Goal: Communication & Community: Answer question/provide support

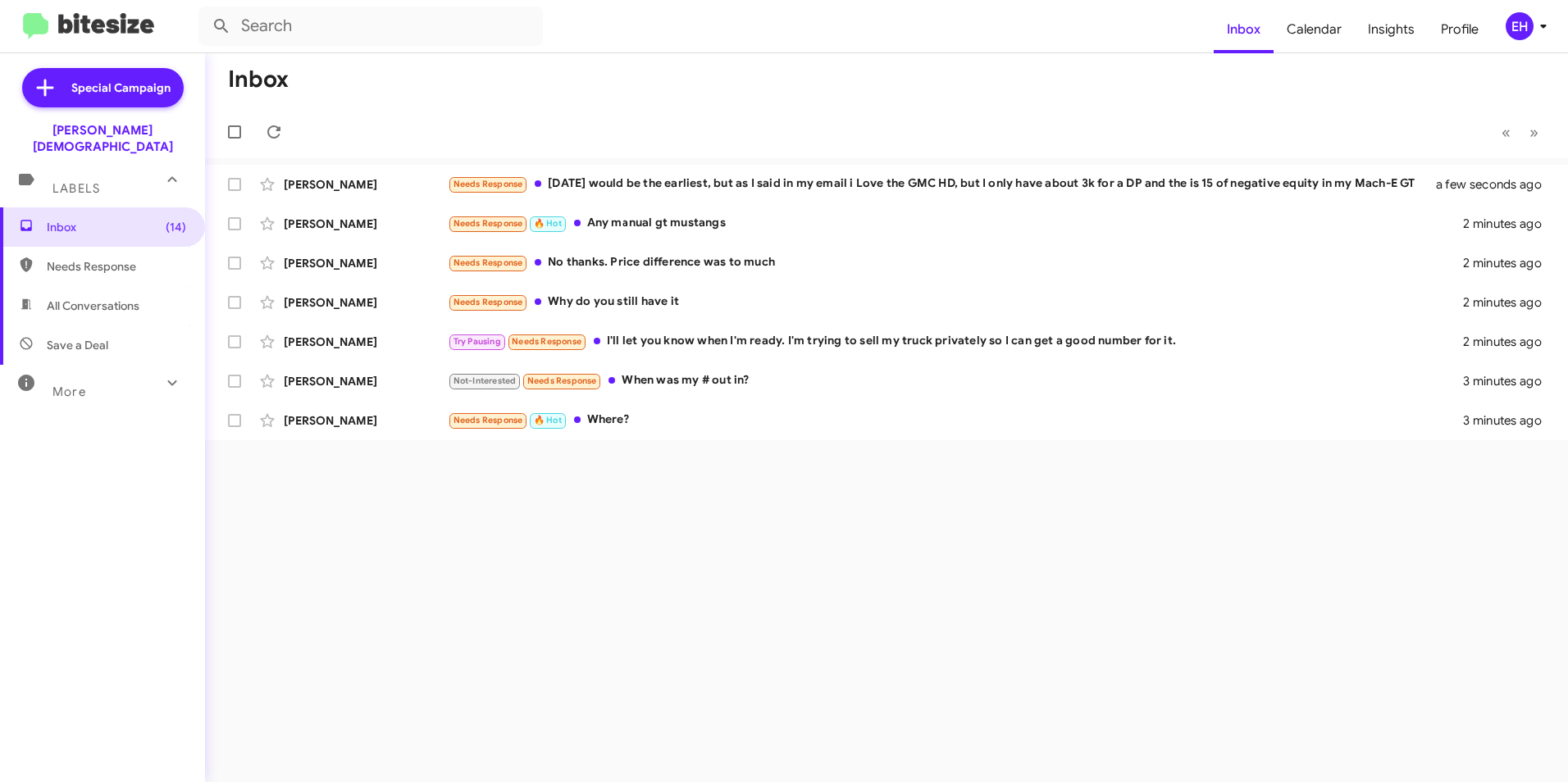
click at [123, 258] on span "Needs Response" at bounding box center [117, 266] width 139 height 17
type input "in:needs-response"
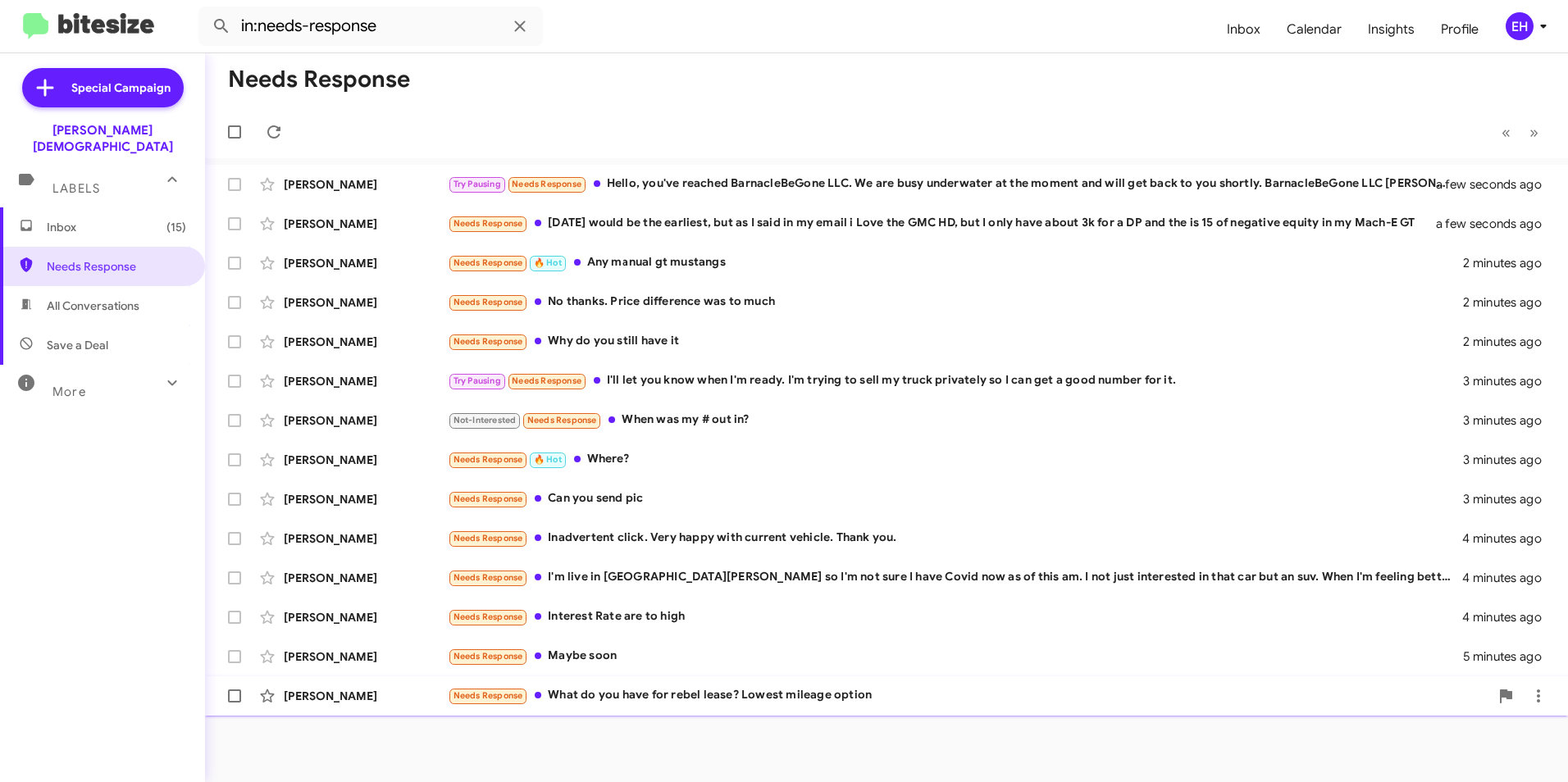
click at [493, 700] on span "Needs Response" at bounding box center [488, 696] width 70 height 10
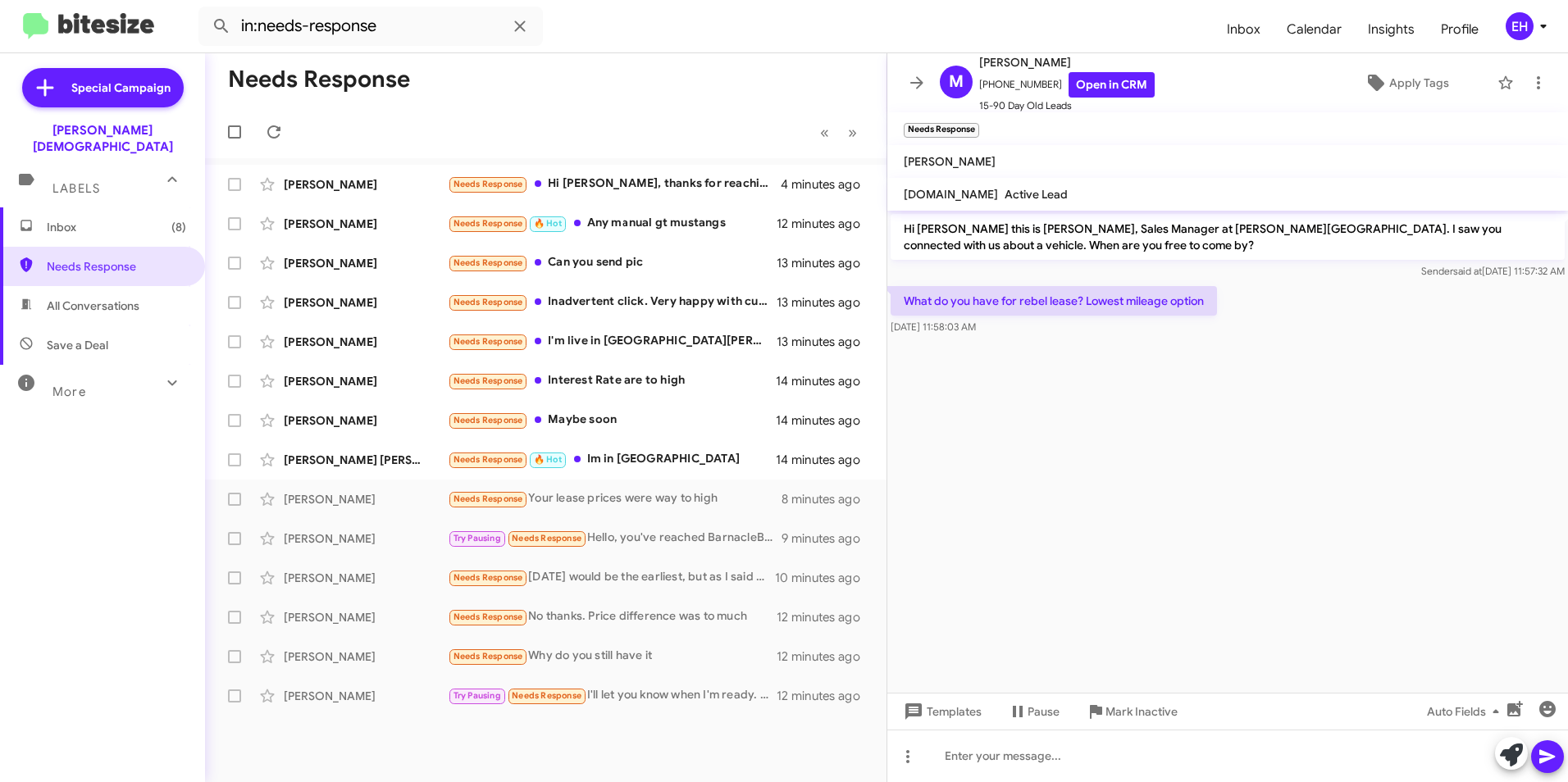
click at [1538, 30] on icon at bounding box center [1543, 26] width 20 height 20
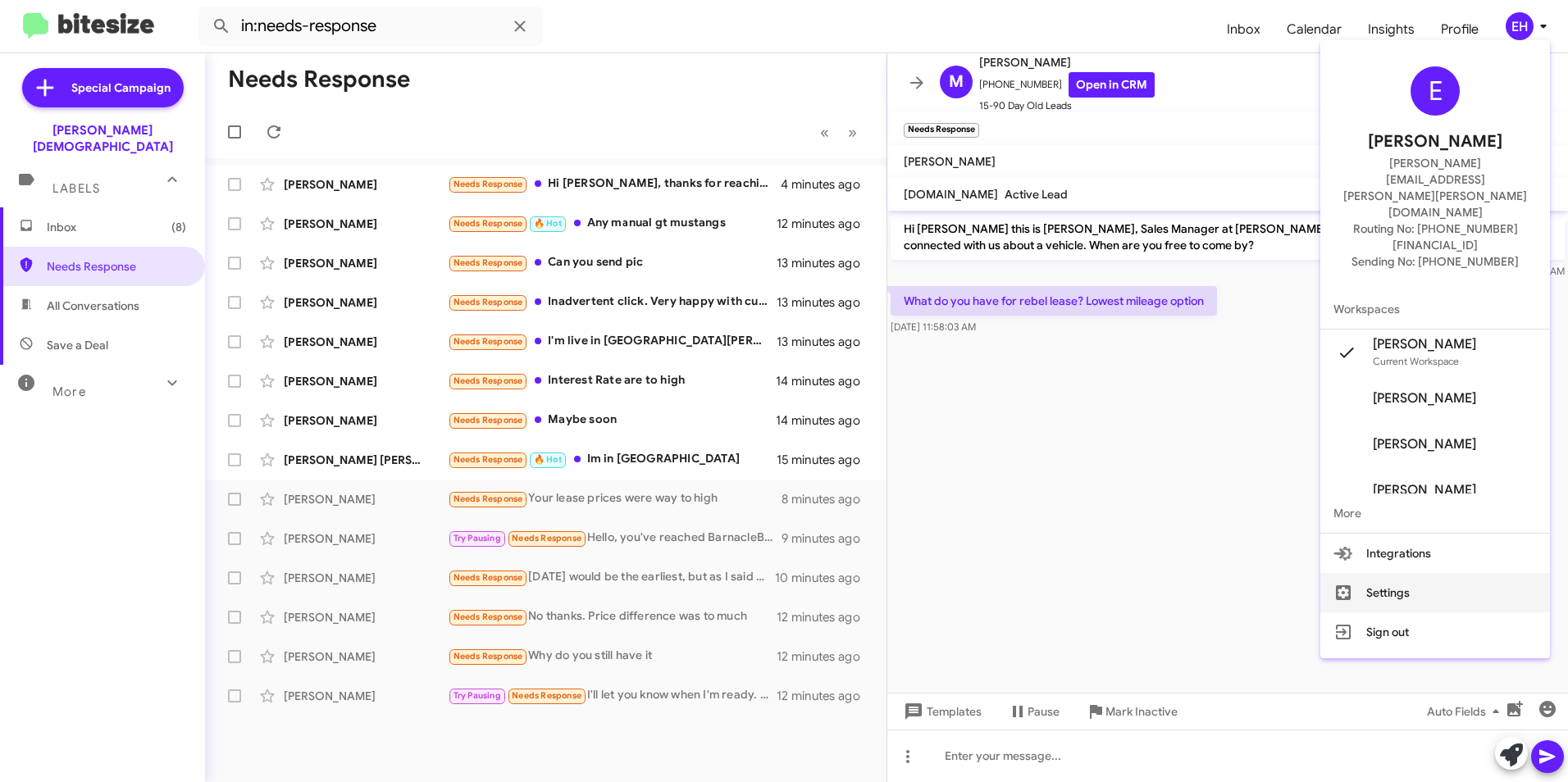
click at [1406, 573] on button "Settings" at bounding box center [1435, 592] width 230 height 39
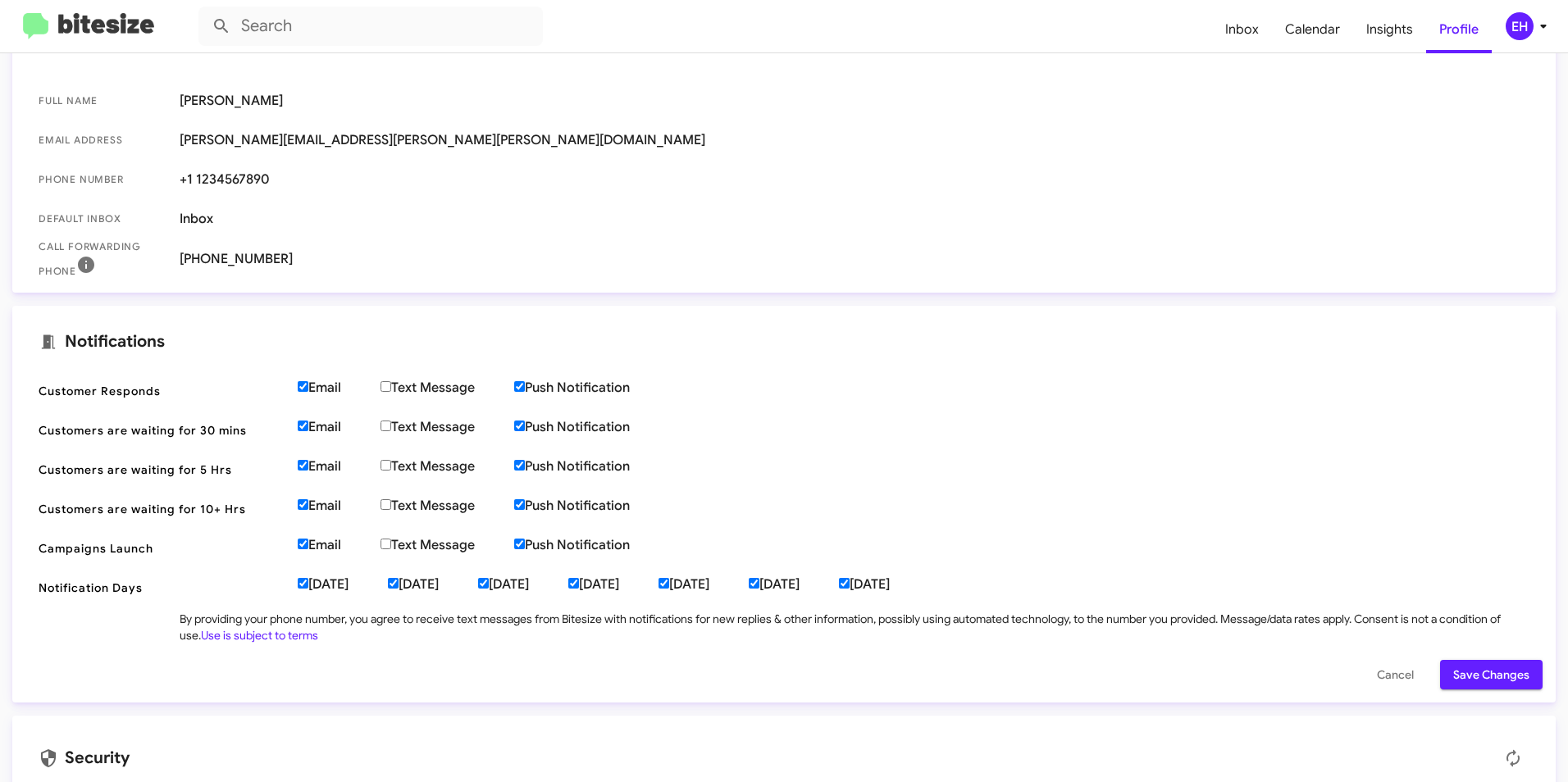
scroll to position [349, 0]
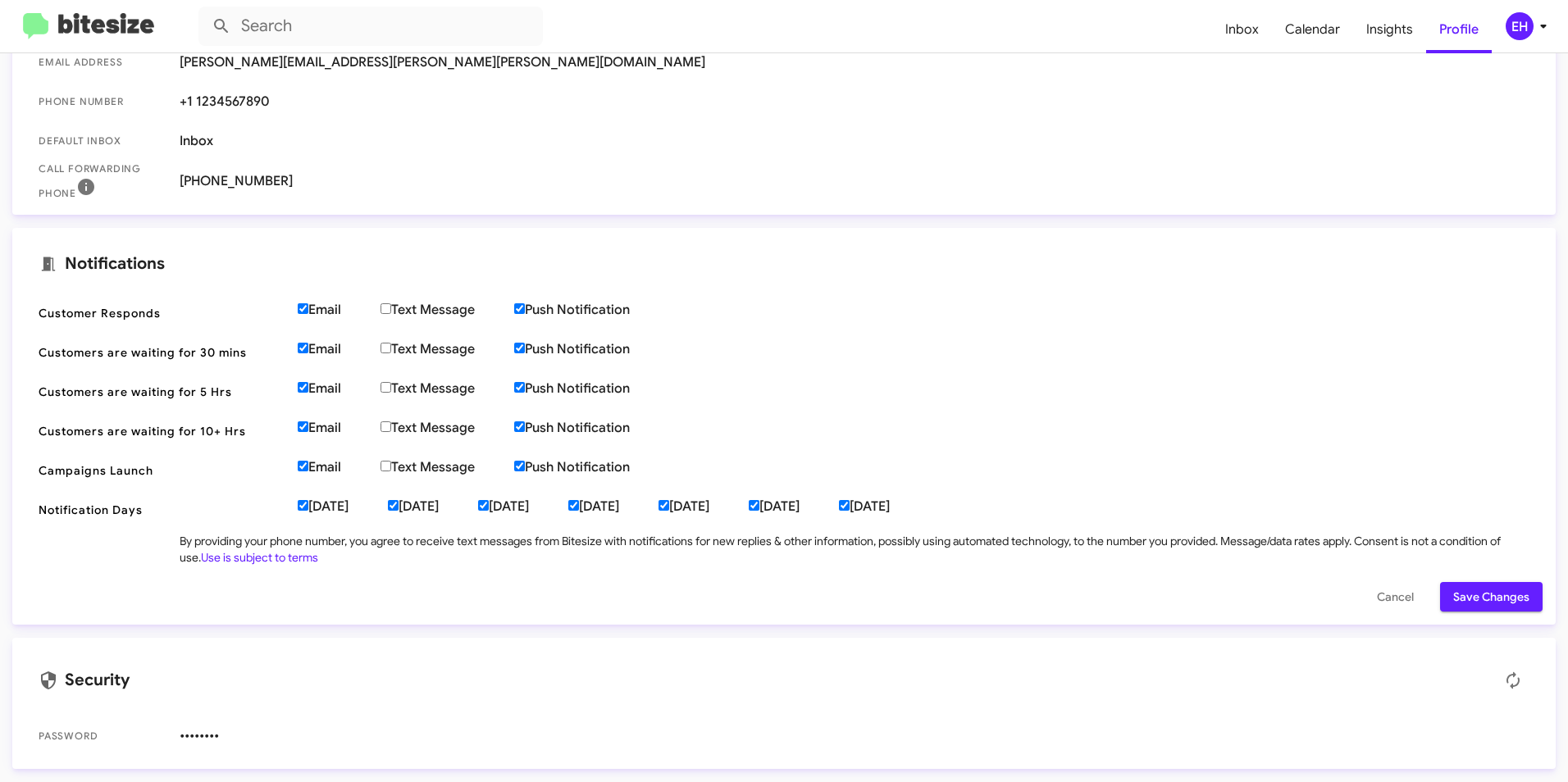
click at [320, 309] on label "Email" at bounding box center [338, 310] width 83 height 17
click at [308, 309] on input "Email" at bounding box center [303, 309] width 10 height 10
checkbox input "false"
click at [315, 341] on span "Customers are waiting for 30 mins Email Text Message Push Notification" at bounding box center [784, 352] width 1518 height 39
click at [315, 353] on label "Email" at bounding box center [338, 349] width 83 height 17
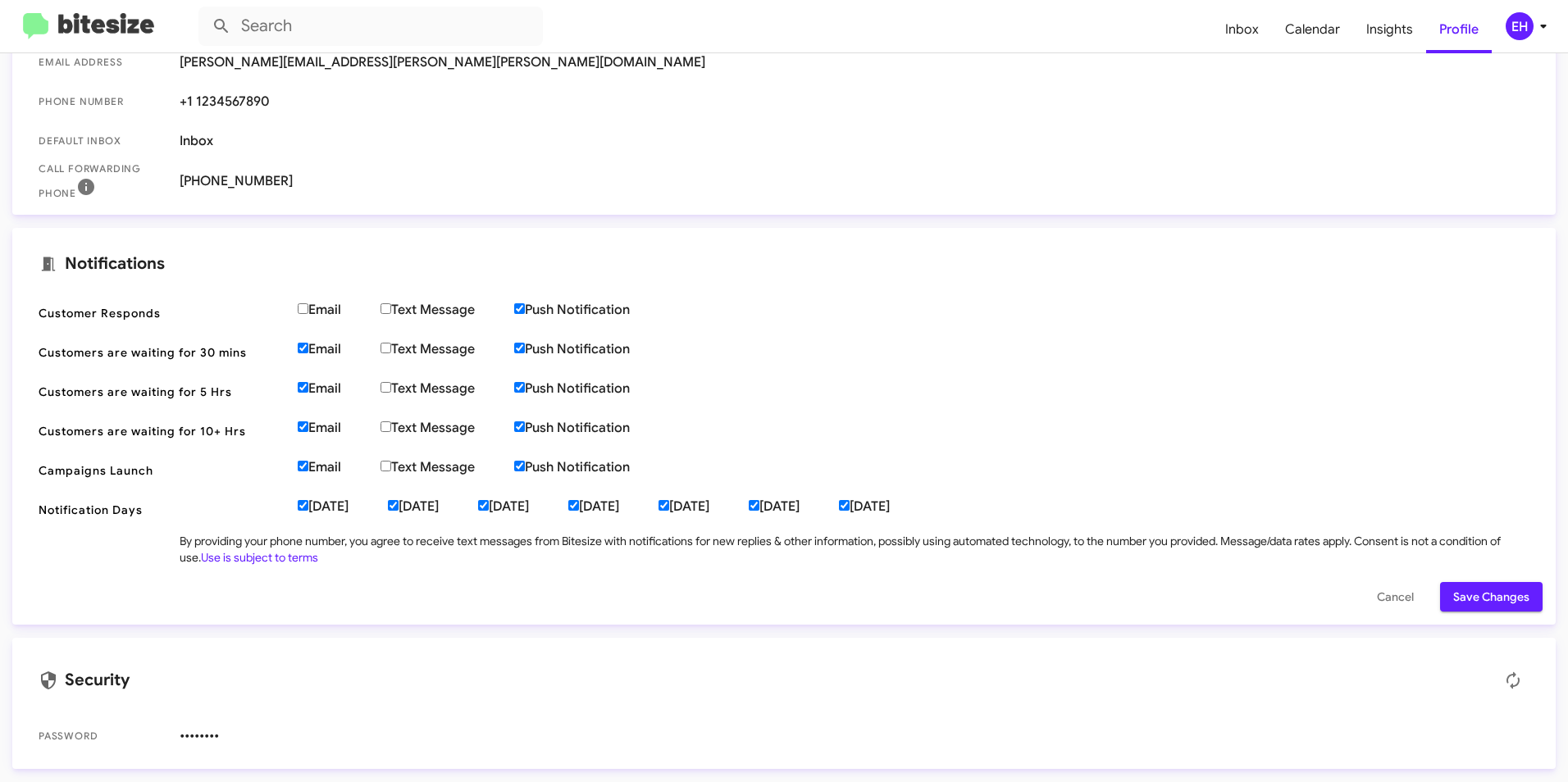
click at [308, 353] on input "Email" at bounding box center [303, 348] width 10 height 10
checkbox input "false"
click at [313, 384] on label "Email" at bounding box center [338, 388] width 83 height 17
click at [308, 384] on input "Email" at bounding box center [303, 387] width 10 height 10
checkbox input "false"
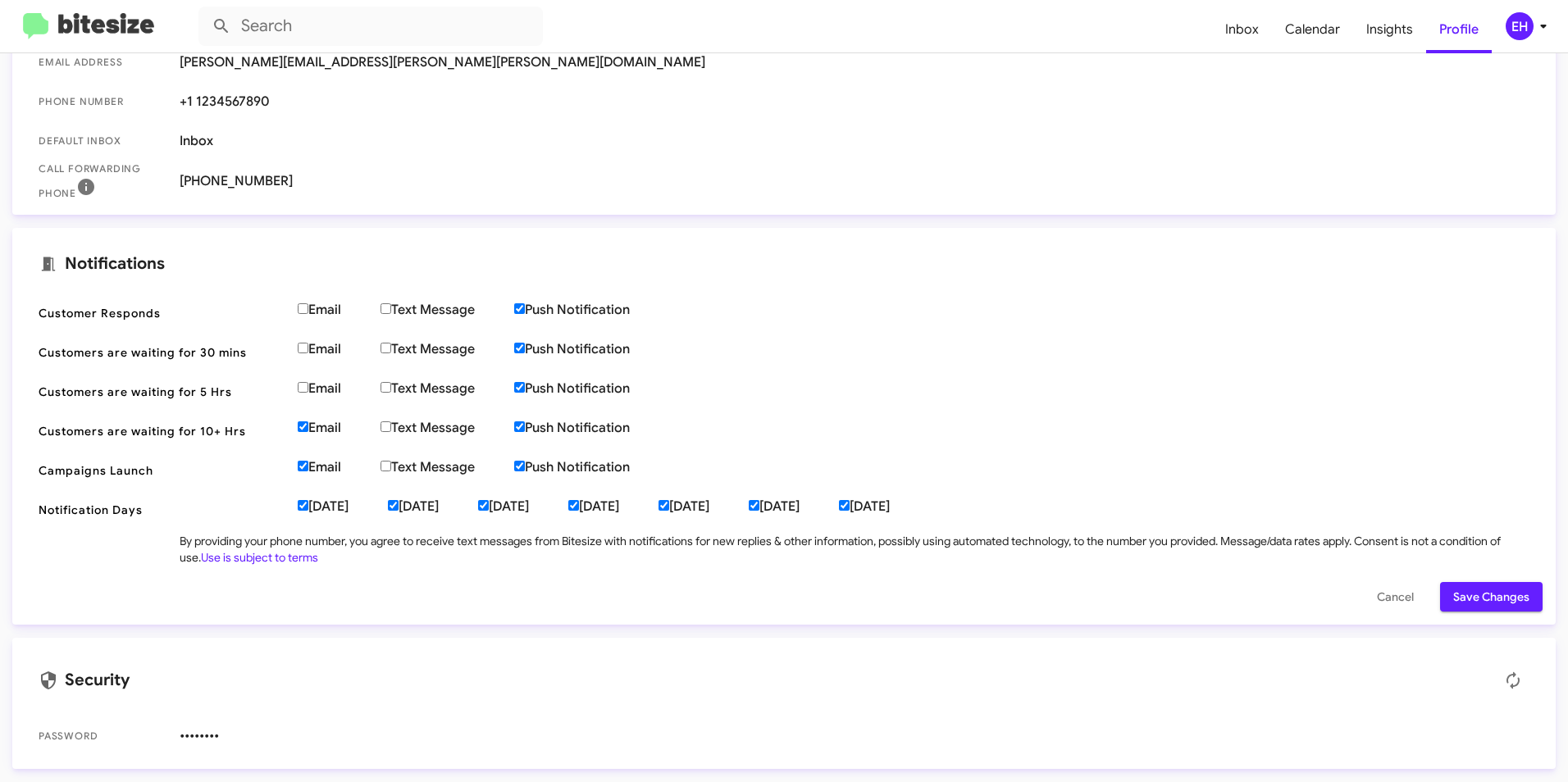
click at [313, 428] on label "Email" at bounding box center [338, 428] width 83 height 17
click at [308, 428] on input "Email" at bounding box center [303, 426] width 10 height 10
checkbox input "false"
click at [318, 471] on label "Email" at bounding box center [338, 467] width 83 height 17
click at [308, 471] on input "Email" at bounding box center [303, 466] width 10 height 10
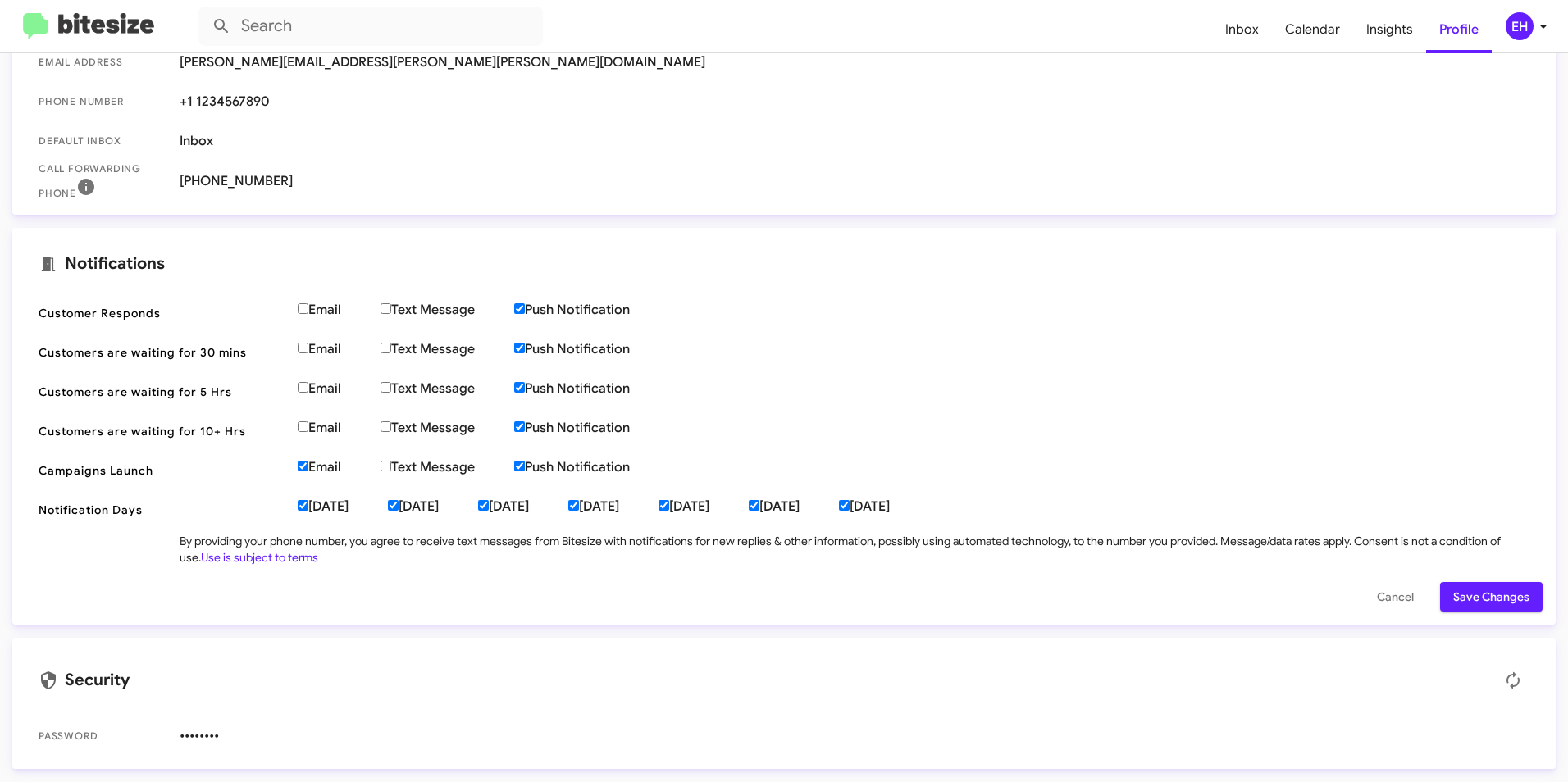
checkbox input "false"
click at [305, 305] on input "Email" at bounding box center [303, 309] width 10 height 10
drag, startPoint x: 40, startPoint y: 311, endPoint x: 171, endPoint y: 324, distance: 131.6
click at [171, 324] on span "Customer Responds Email Text Message Push Notification" at bounding box center [784, 312] width 1518 height 39
drag, startPoint x: 171, startPoint y: 324, endPoint x: 184, endPoint y: 319, distance: 13.9
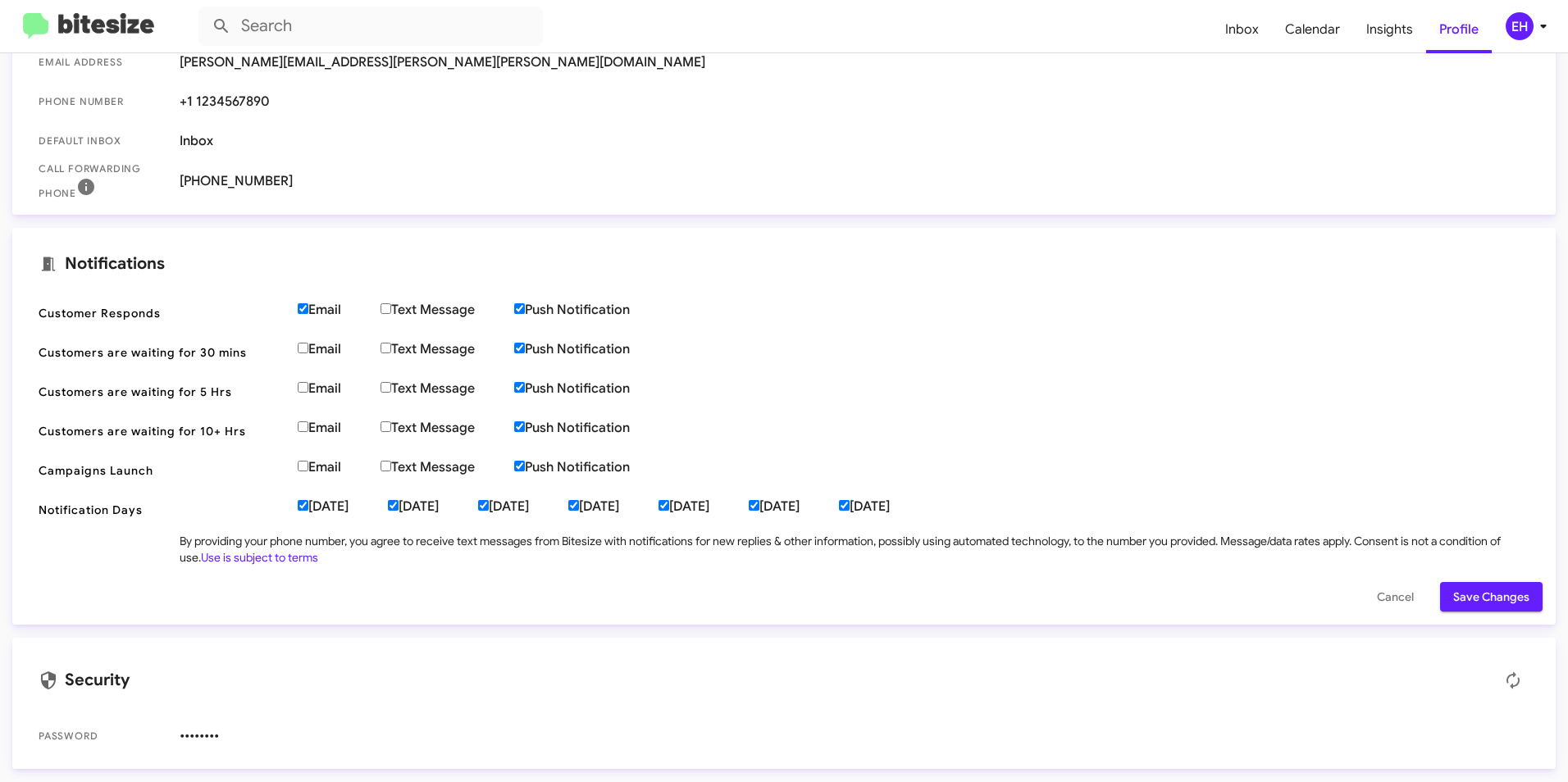
click at [171, 324] on span "Customer Responds Email Text Message Push Notification" at bounding box center [784, 312] width 1518 height 39
click at [302, 304] on input "Email" at bounding box center [303, 309] width 10 height 10
checkbox input "false"
click at [1511, 591] on span "Save Changes" at bounding box center [1491, 597] width 77 height 30
click at [1239, 33] on span "Inbox" at bounding box center [1242, 30] width 60 height 48
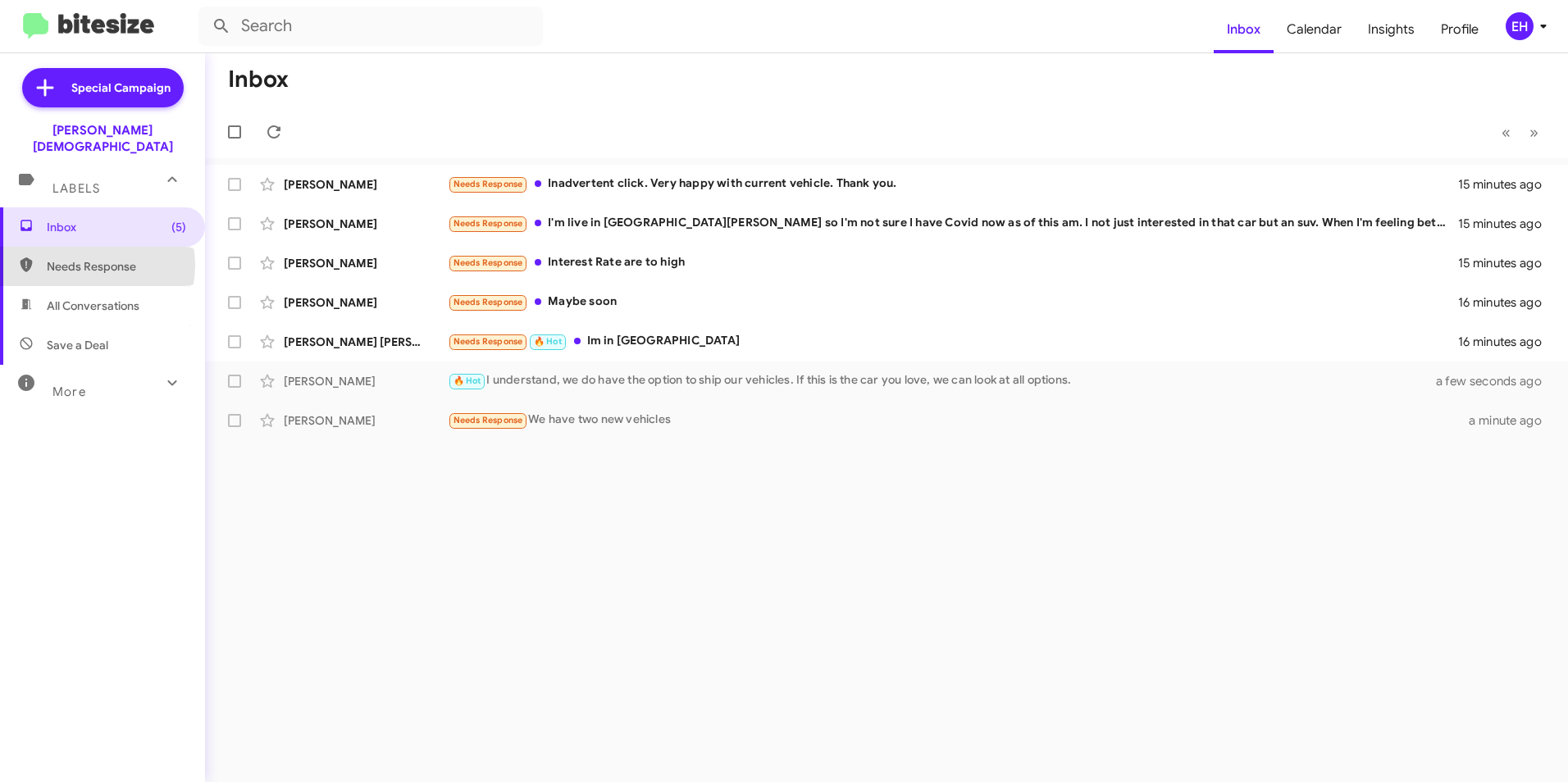
click at [83, 258] on span "Needs Response" at bounding box center [117, 266] width 139 height 17
type input "in:needs-response"
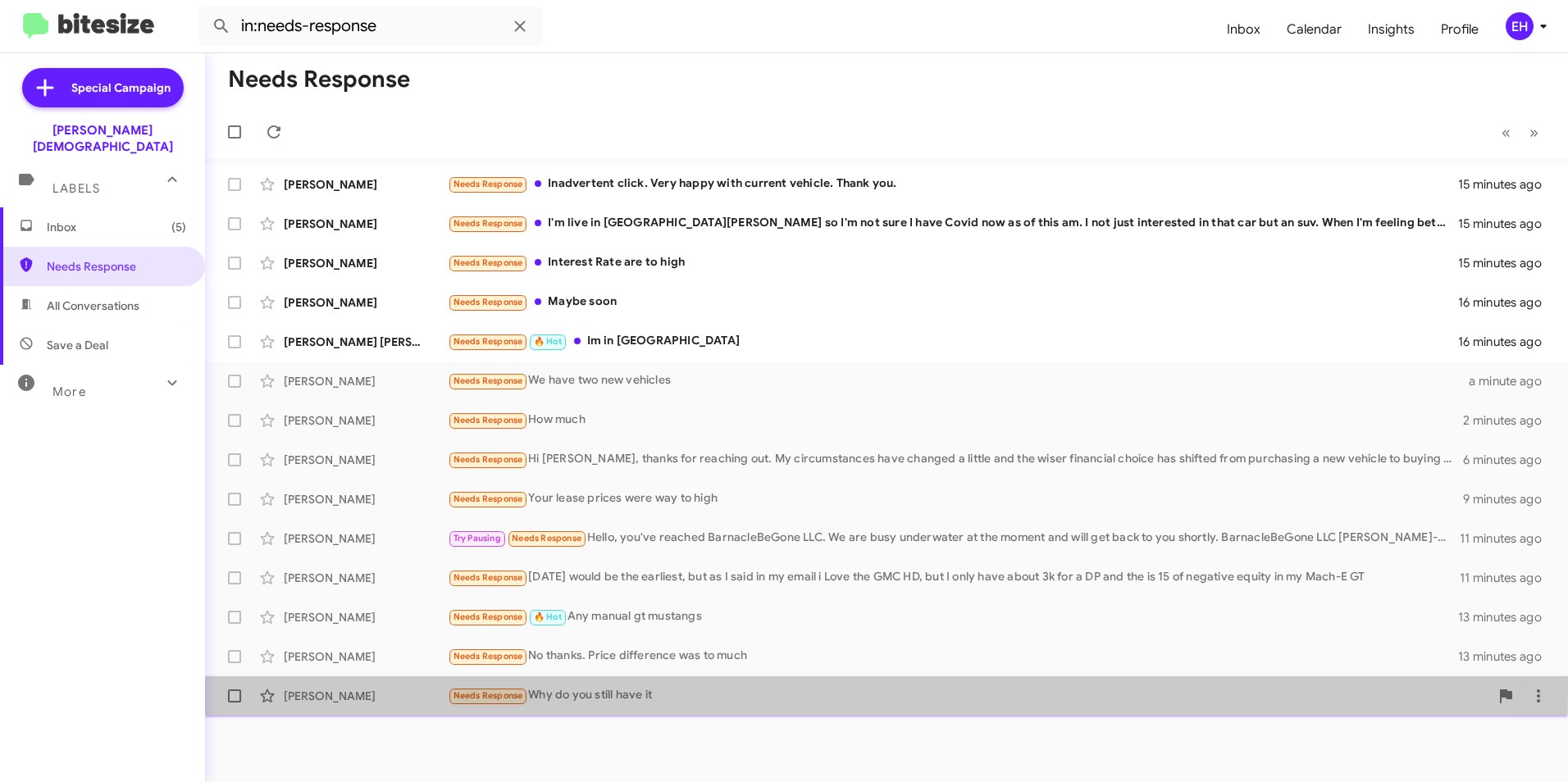
click at [500, 692] on span "Needs Response" at bounding box center [488, 696] width 70 height 10
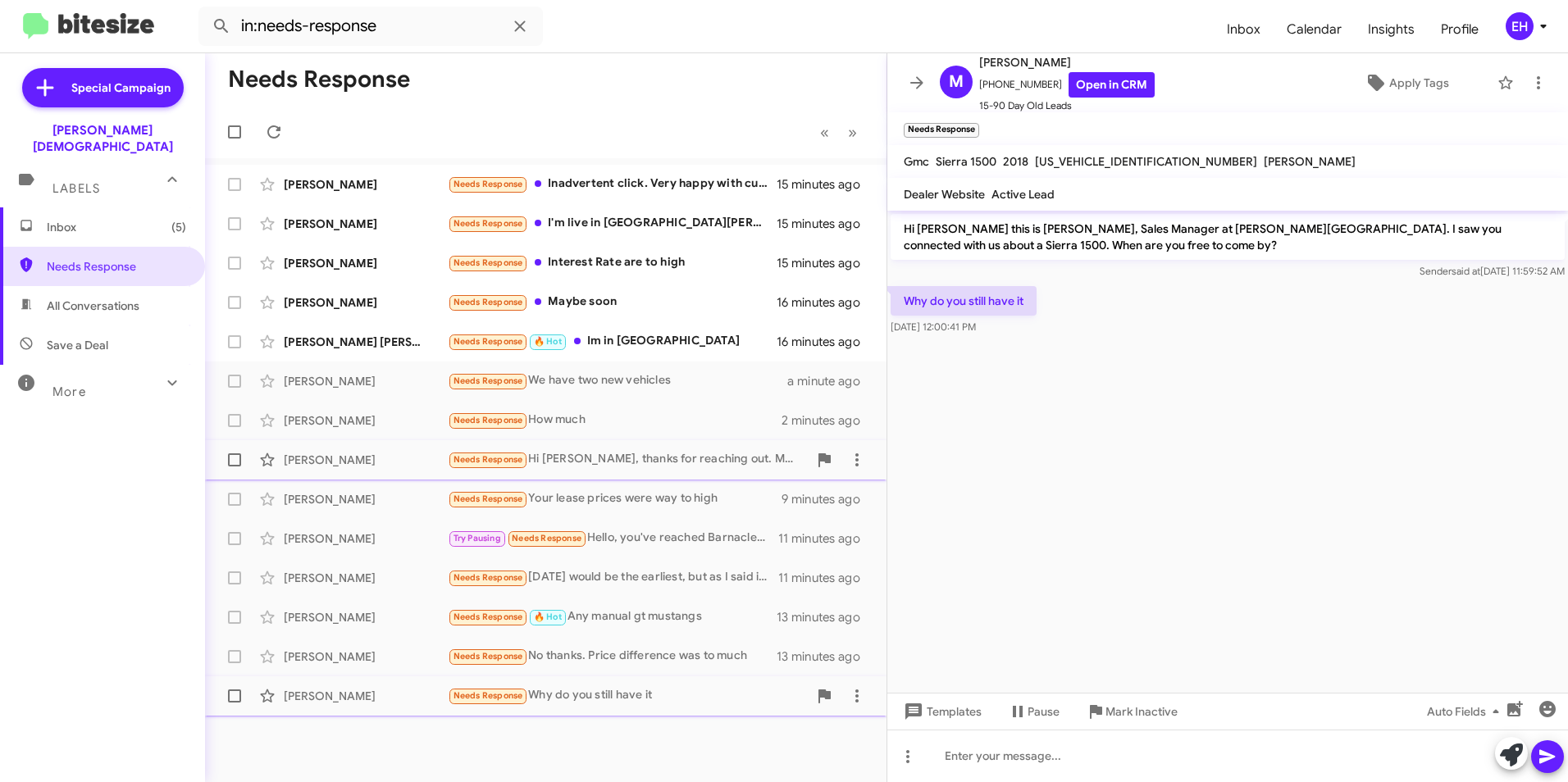
click at [507, 457] on span "Needs Response" at bounding box center [488, 459] width 70 height 10
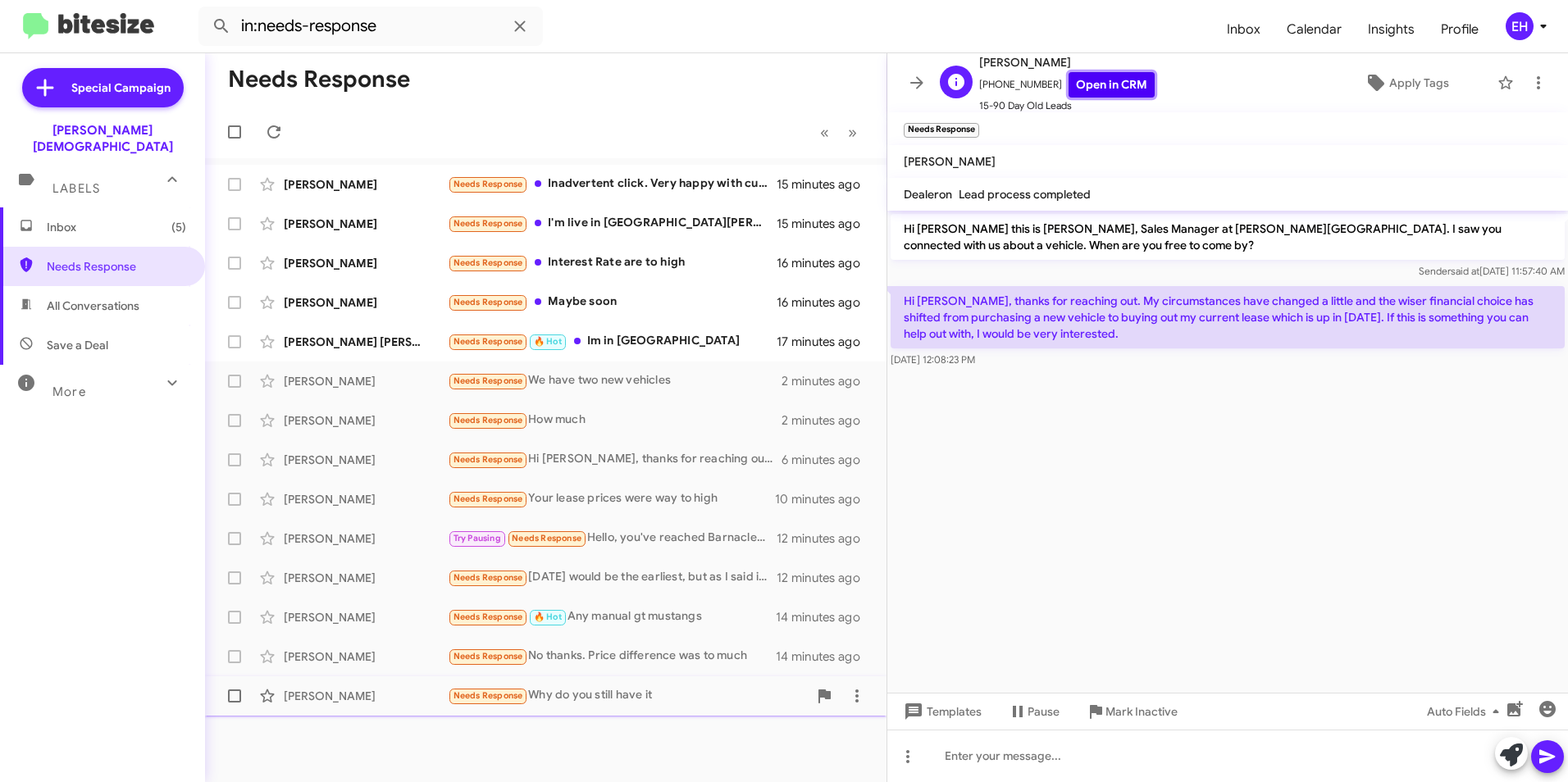
click at [1074, 78] on link "Open in CRM" at bounding box center [1111, 84] width 86 height 25
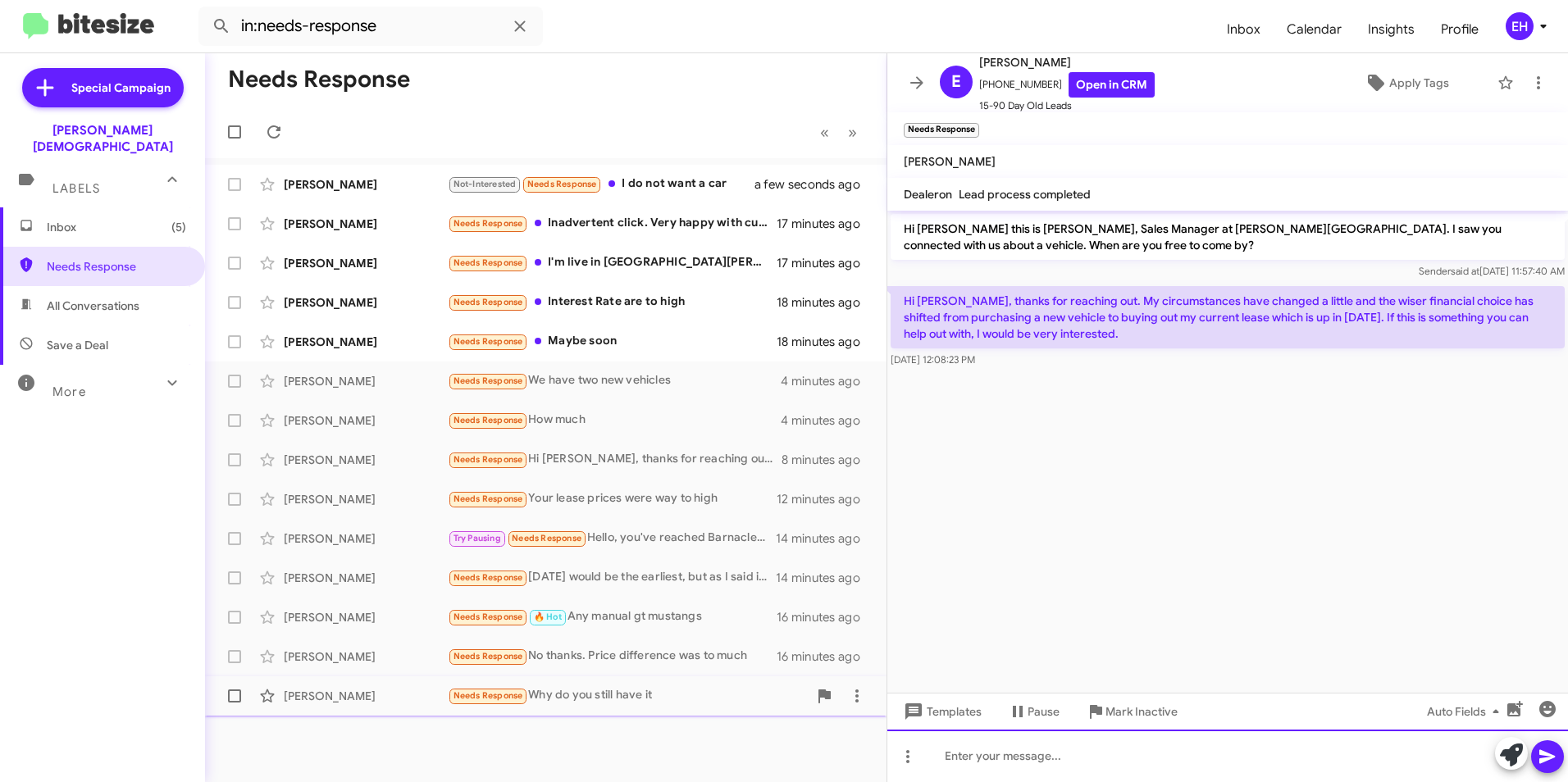
click at [1075, 762] on div at bounding box center [1228, 756] width 680 height 52
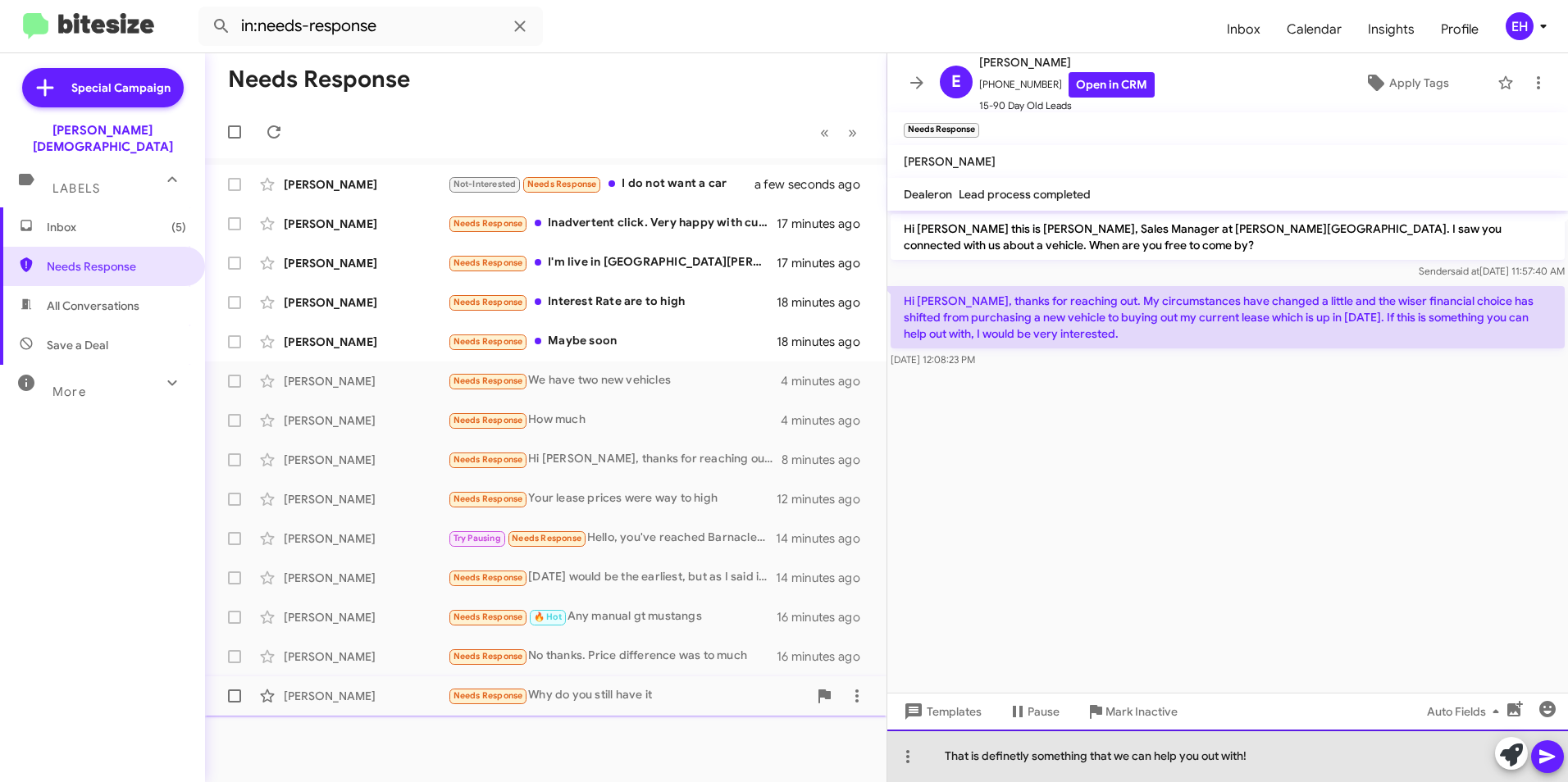
drag, startPoint x: 1013, startPoint y: 758, endPoint x: 1022, endPoint y: 753, distance: 10.3
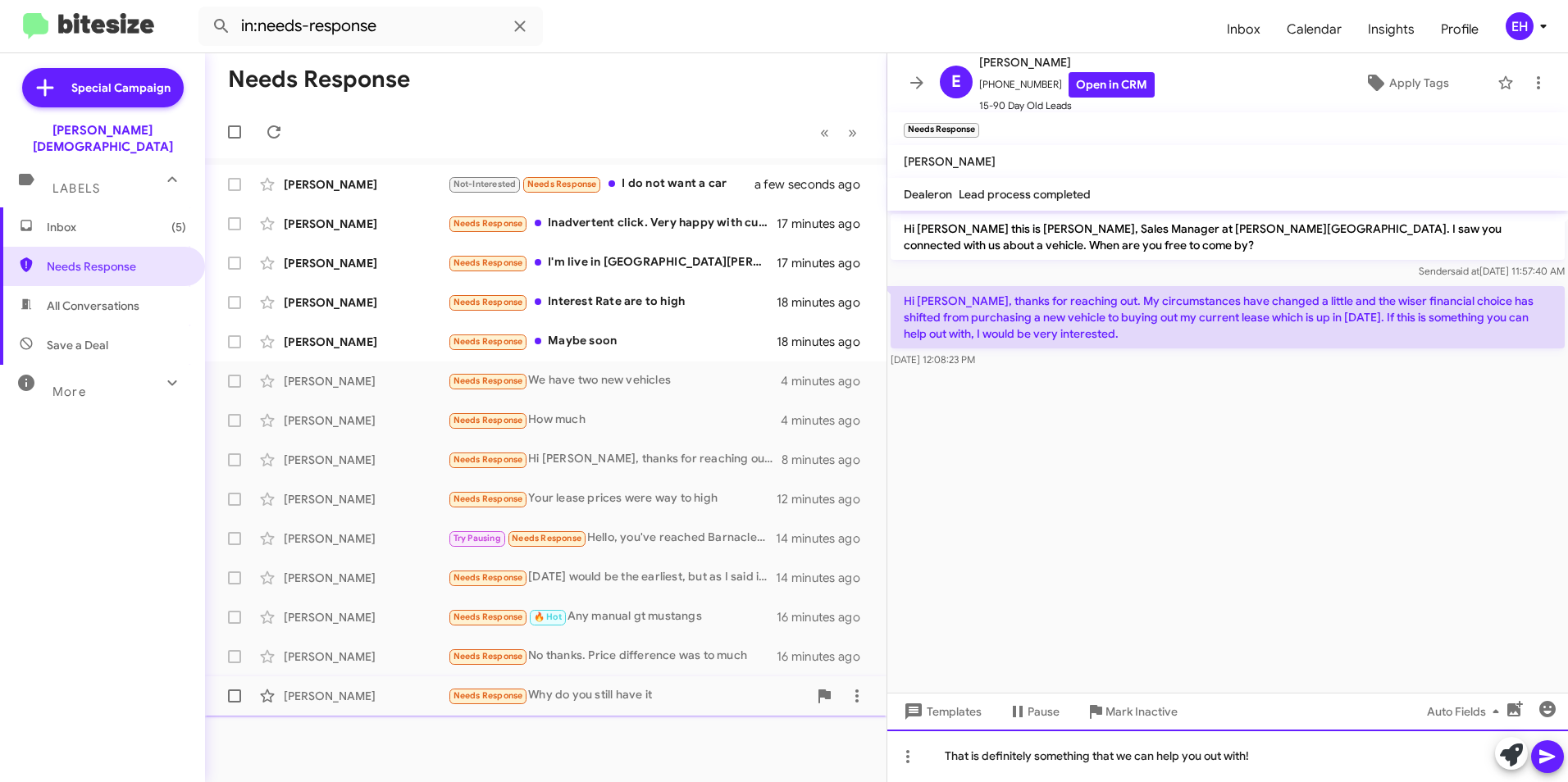
click at [1269, 756] on div "That is definitely something that we can help you out with!" at bounding box center [1228, 756] width 680 height 52
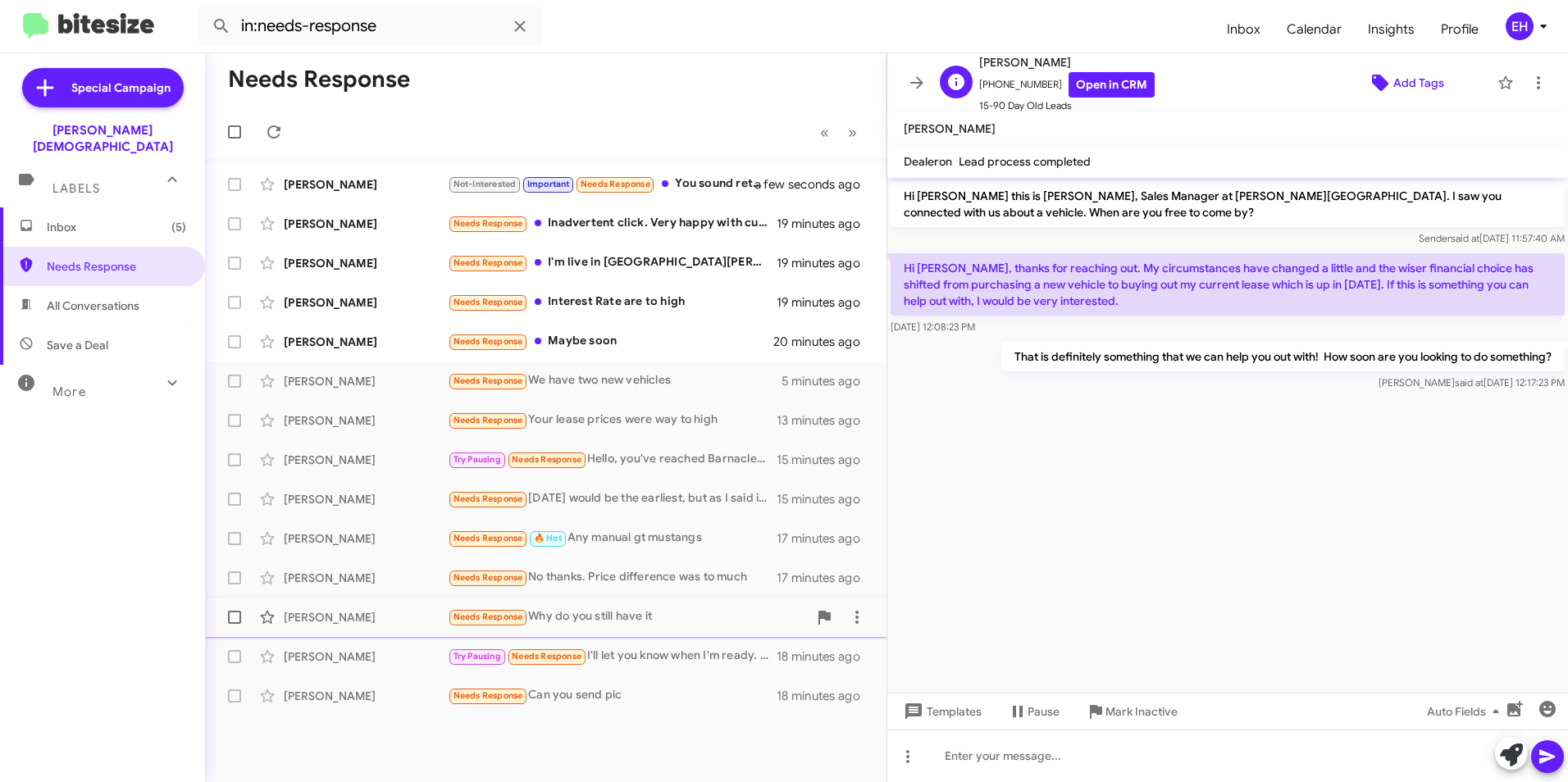
click at [1398, 84] on span "Add Tags" at bounding box center [1418, 83] width 50 height 30
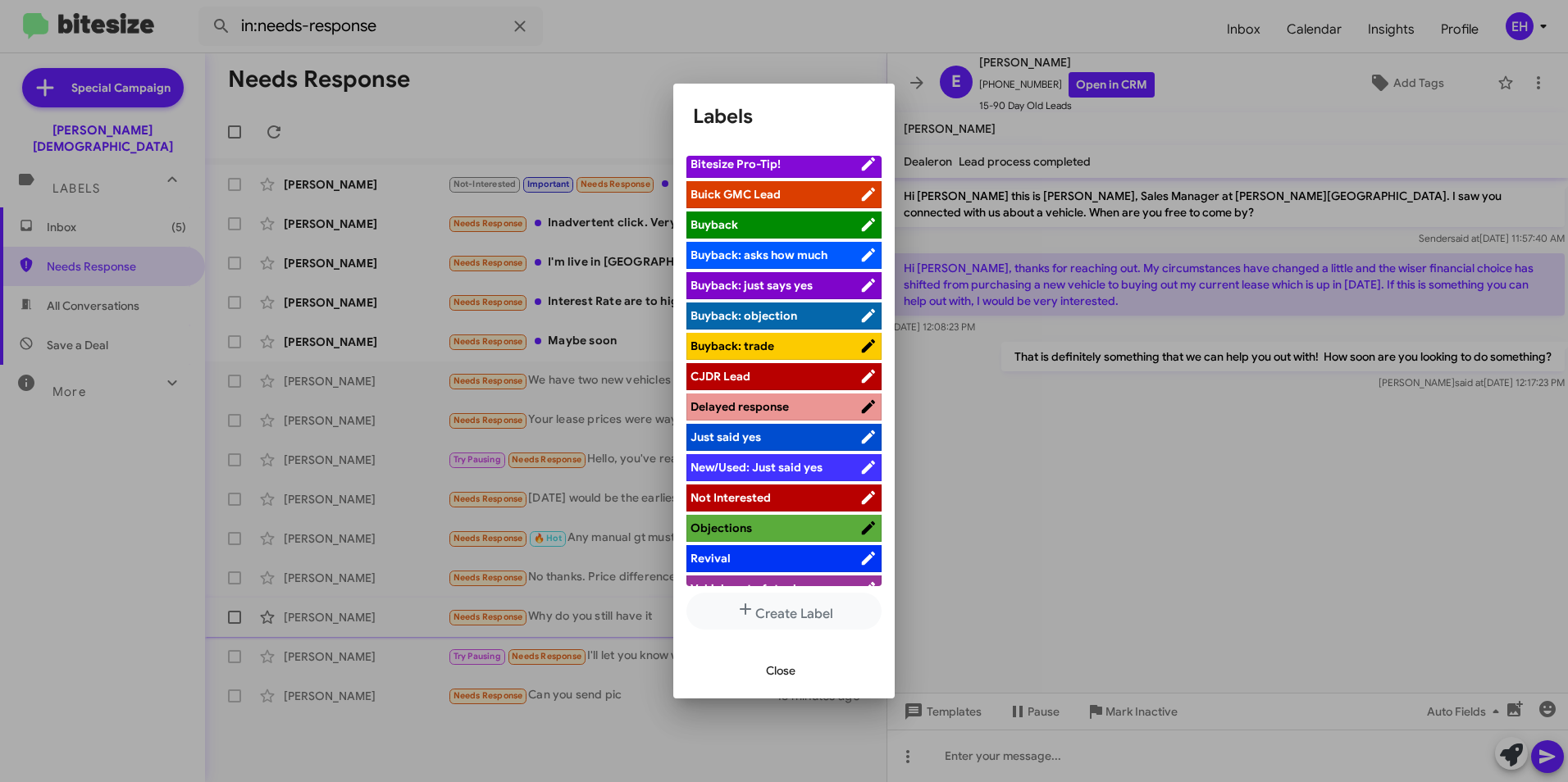
scroll to position [56, 0]
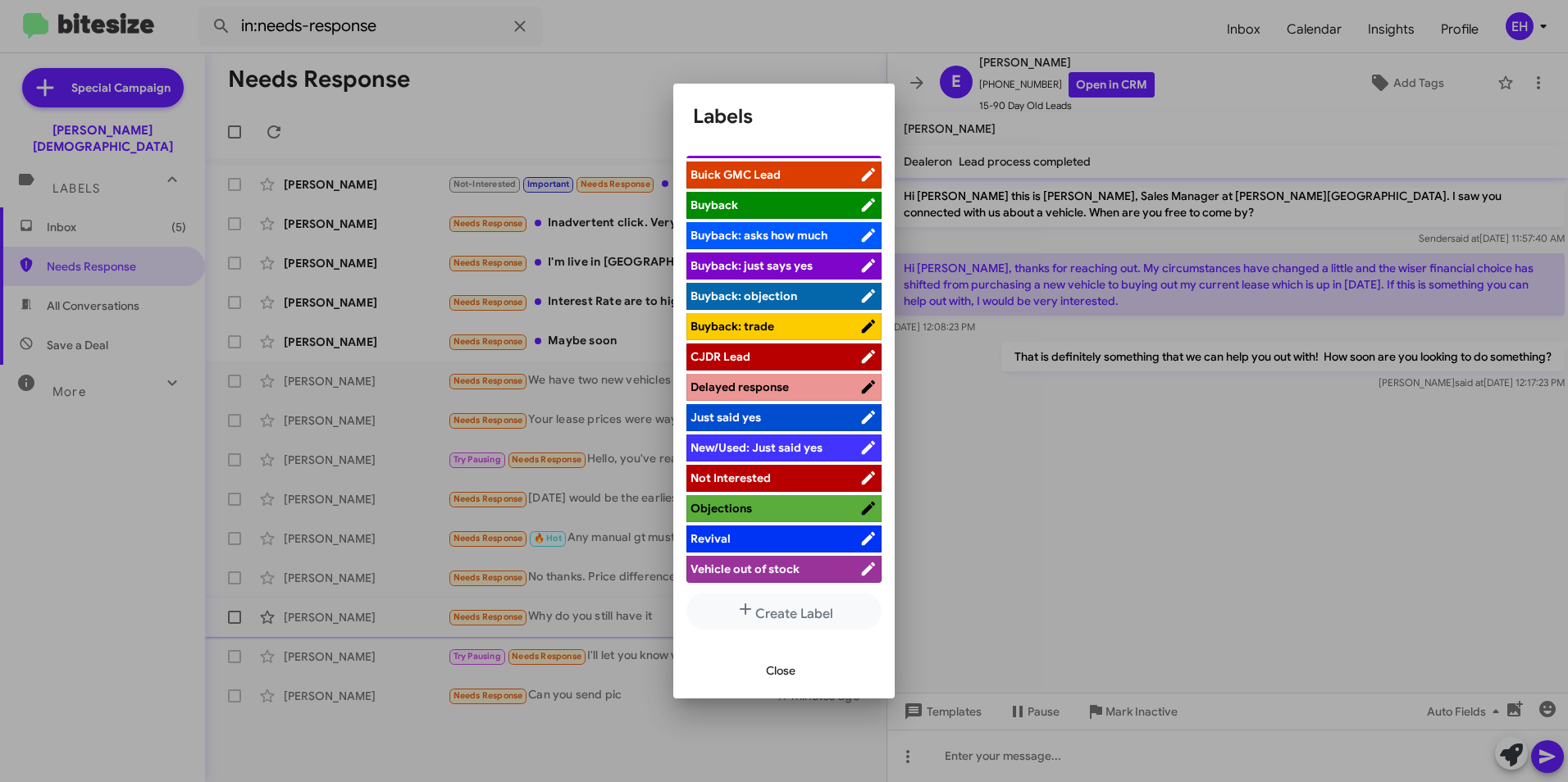
click at [714, 356] on span "CJDR Lead" at bounding box center [720, 356] width 60 height 15
click at [766, 671] on span "Close" at bounding box center [781, 671] width 30 height 30
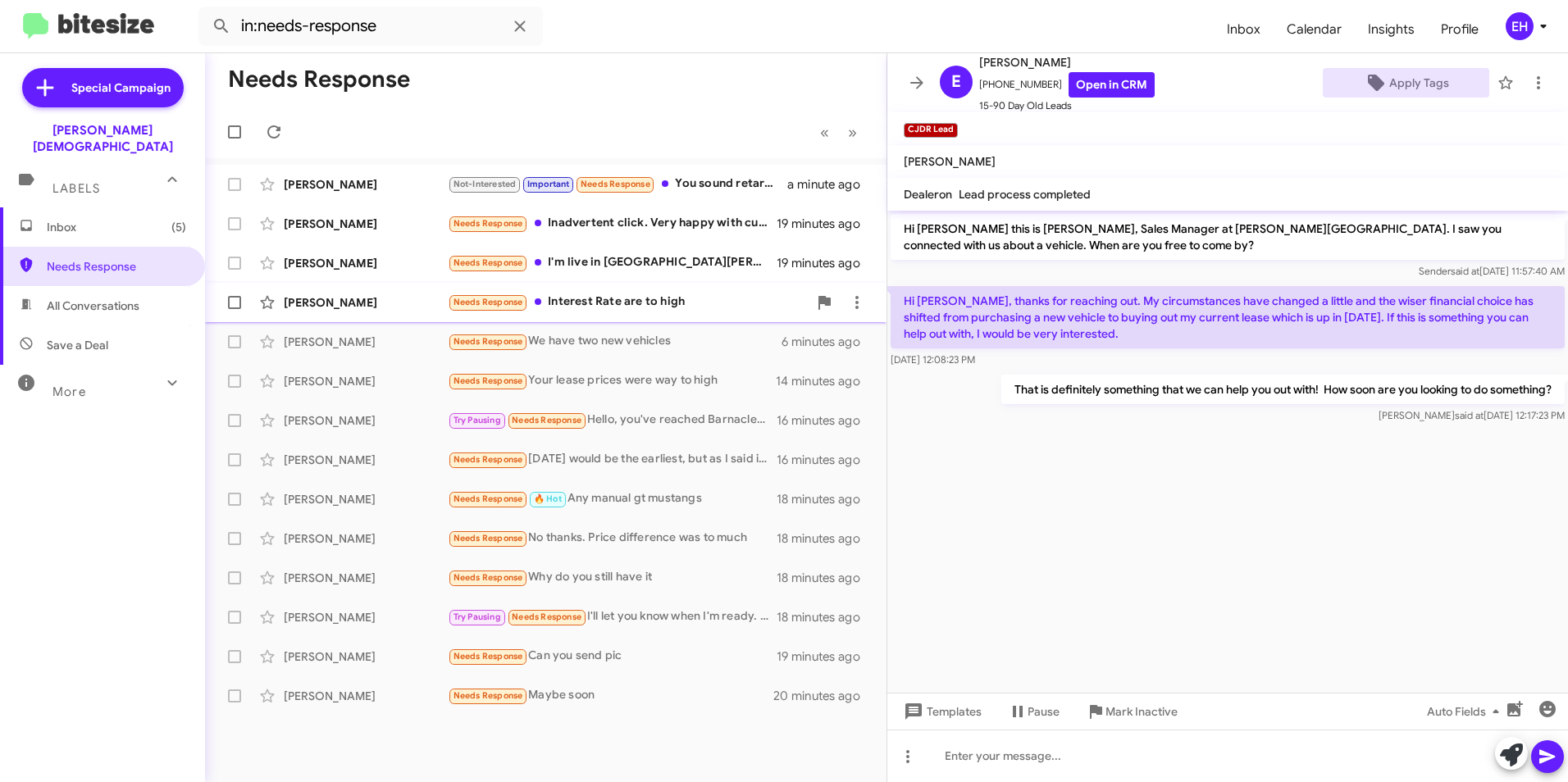
click at [620, 307] on div "Needs Response Interest Rate are to high" at bounding box center [628, 302] width 360 height 19
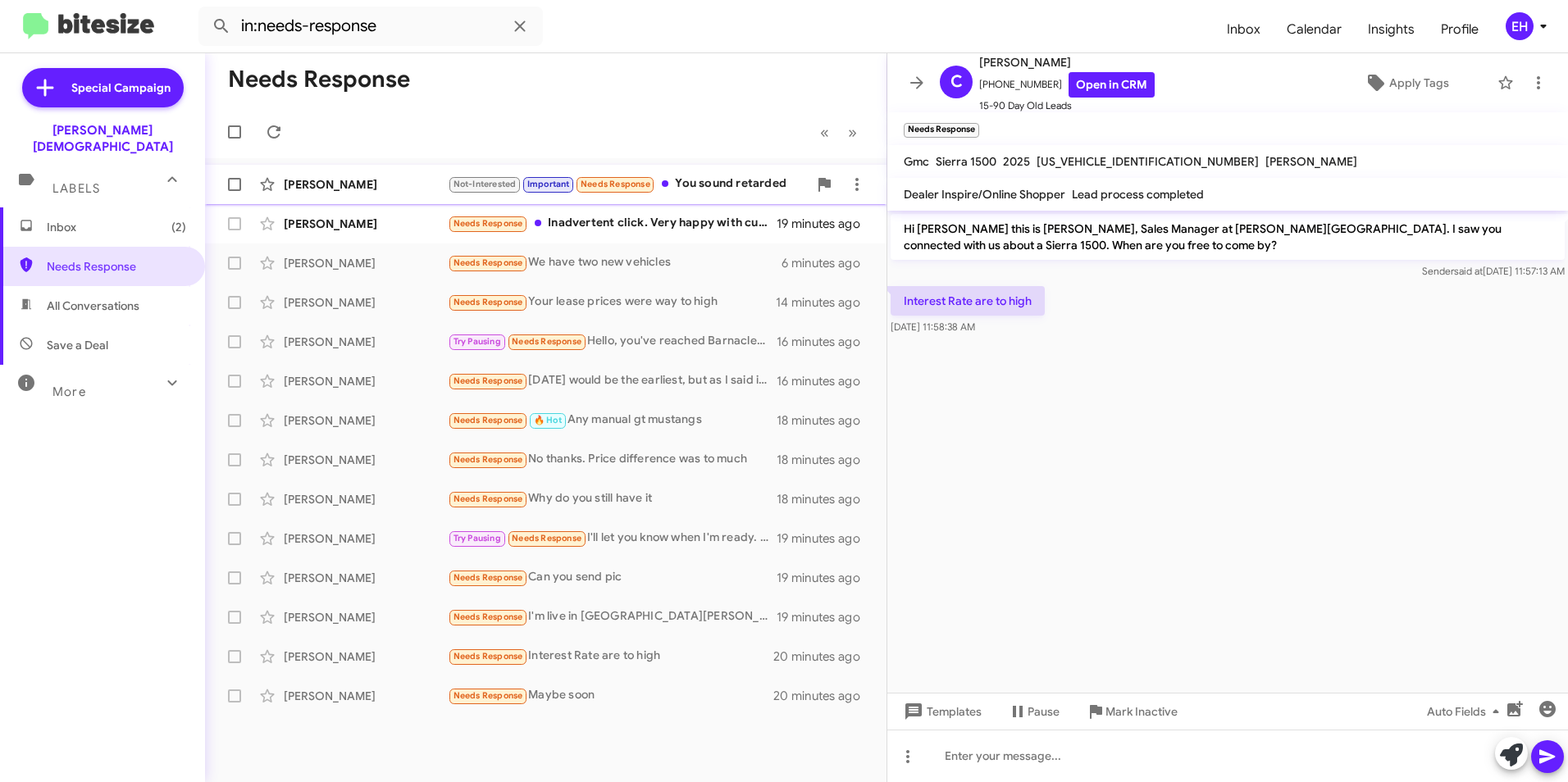
click at [737, 187] on div "Not-Interested Important Needs Response You sound retarded" at bounding box center [628, 184] width 360 height 19
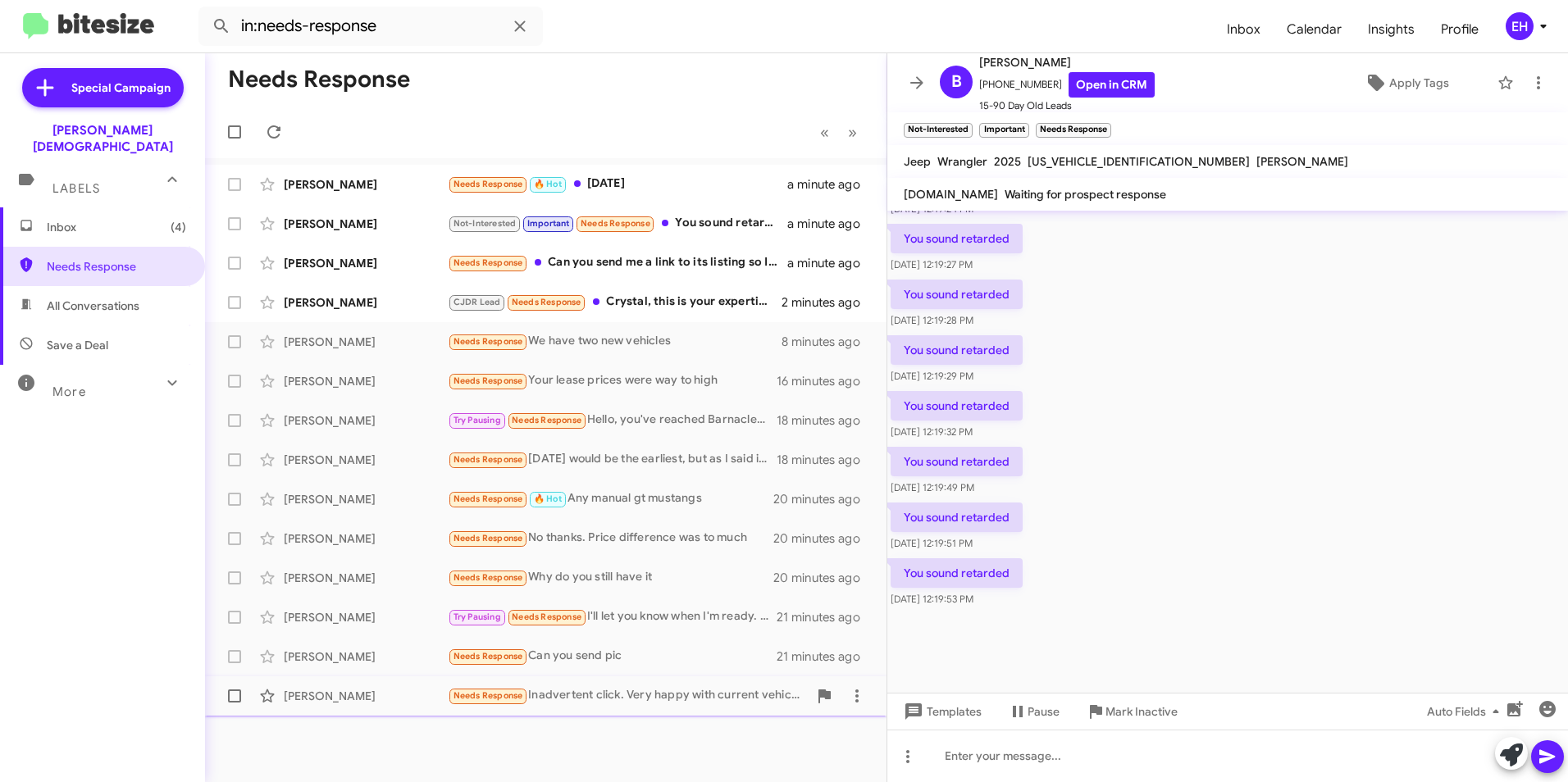
click at [482, 692] on span "Needs Response" at bounding box center [488, 696] width 70 height 10
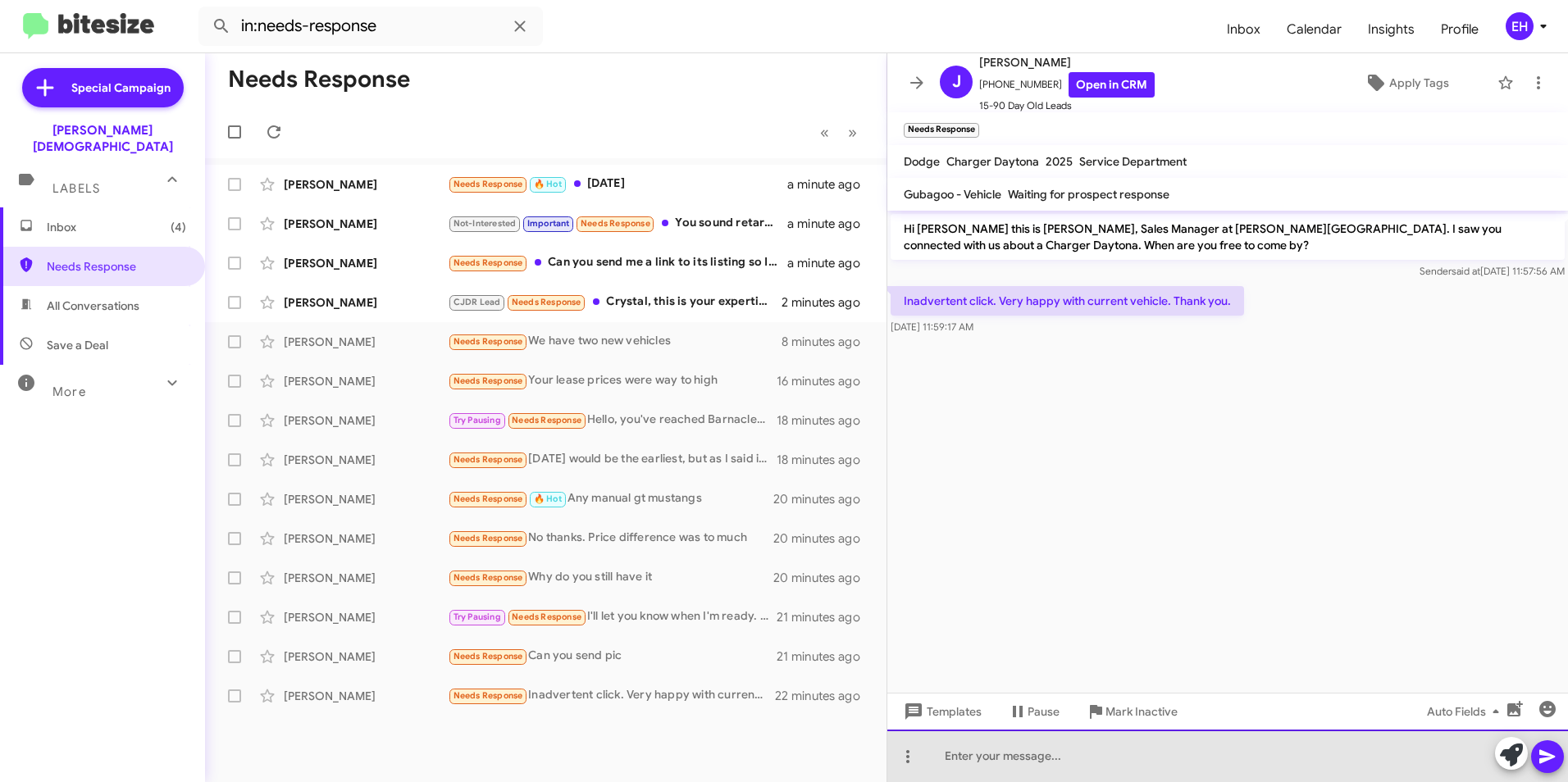
click at [1006, 752] on div at bounding box center [1228, 756] width 680 height 52
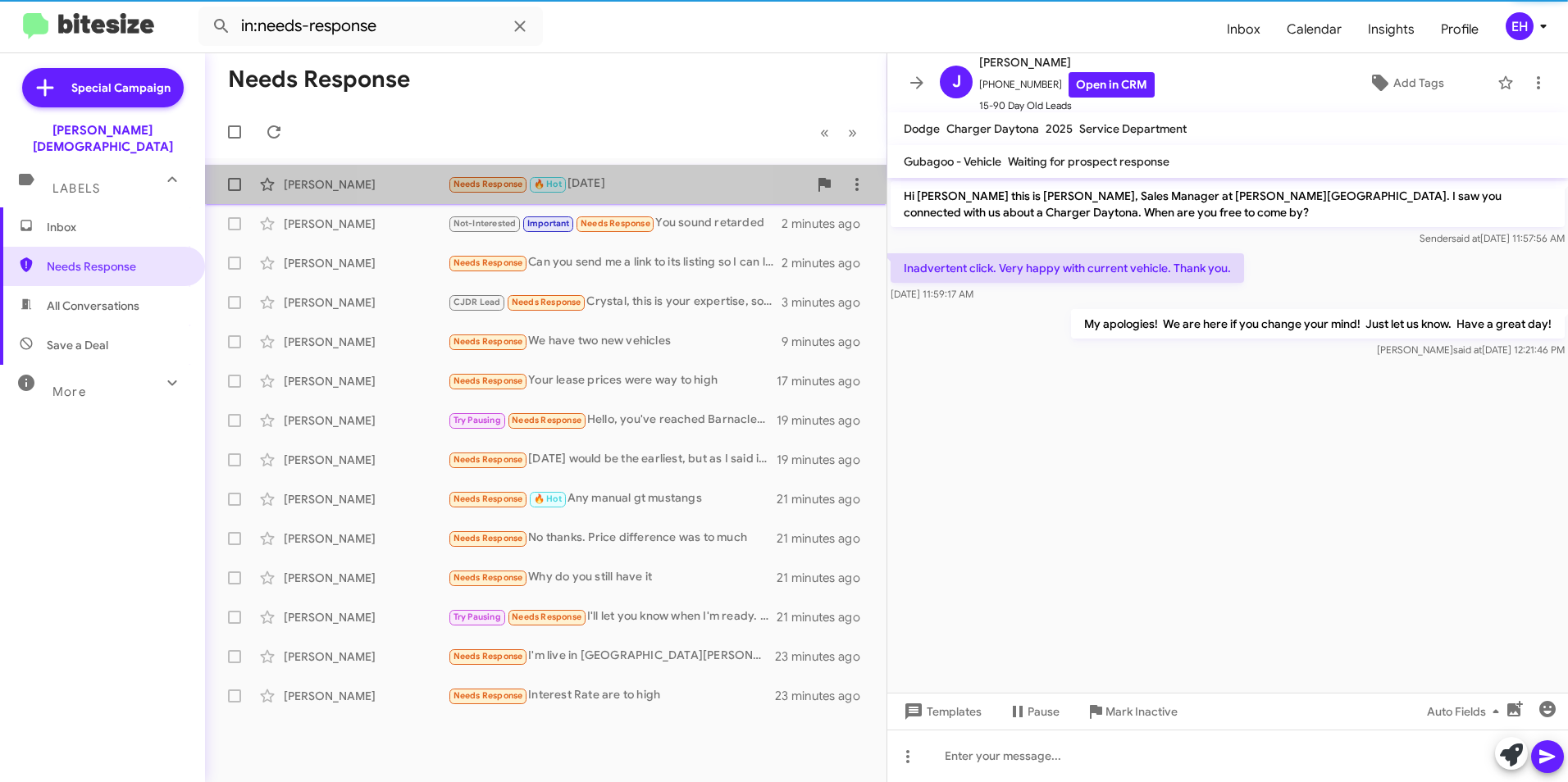
click at [518, 179] on span "Needs Response" at bounding box center [488, 184] width 70 height 10
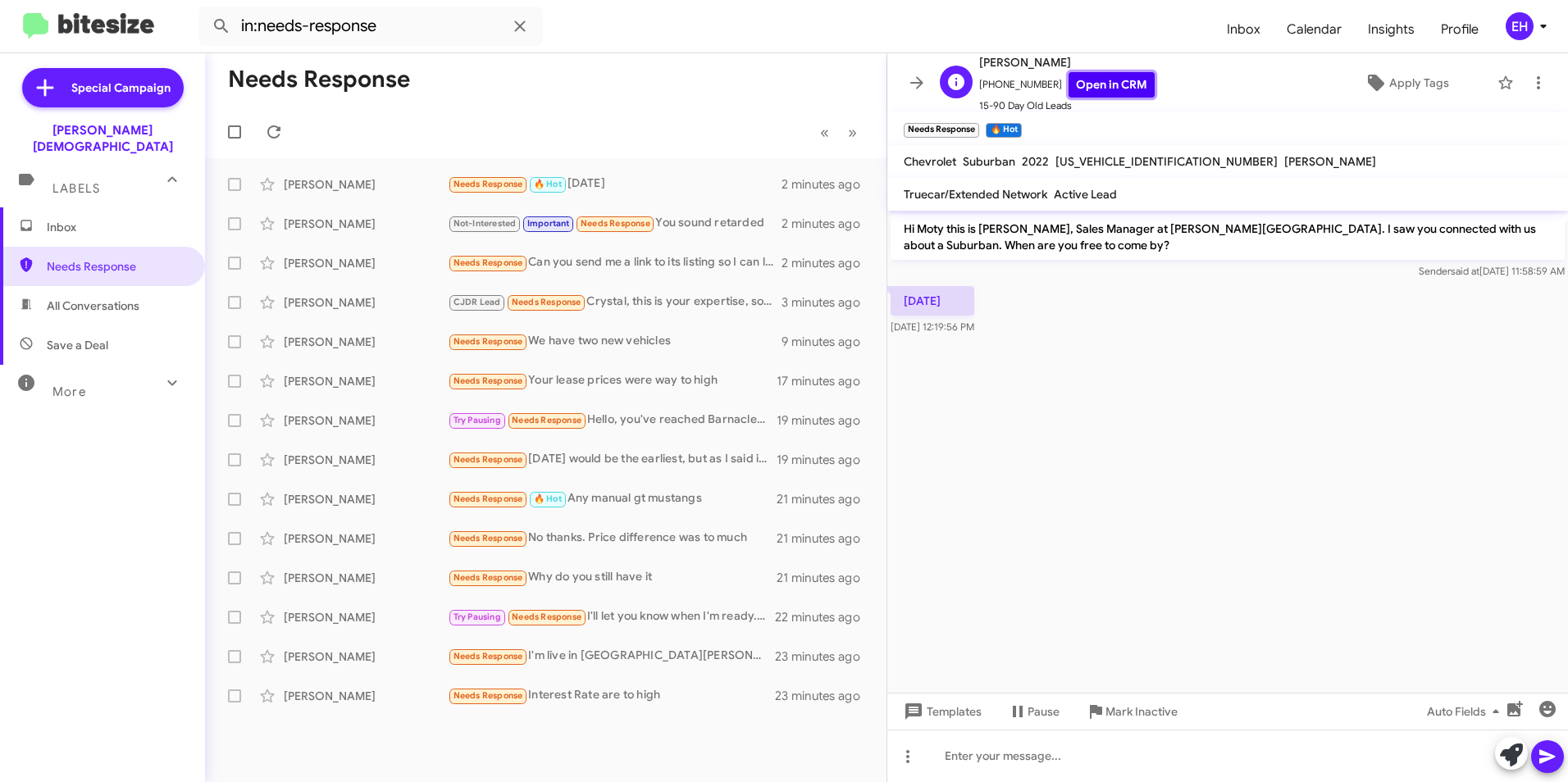
click at [1107, 89] on link "Open in CRM" at bounding box center [1111, 84] width 86 height 25
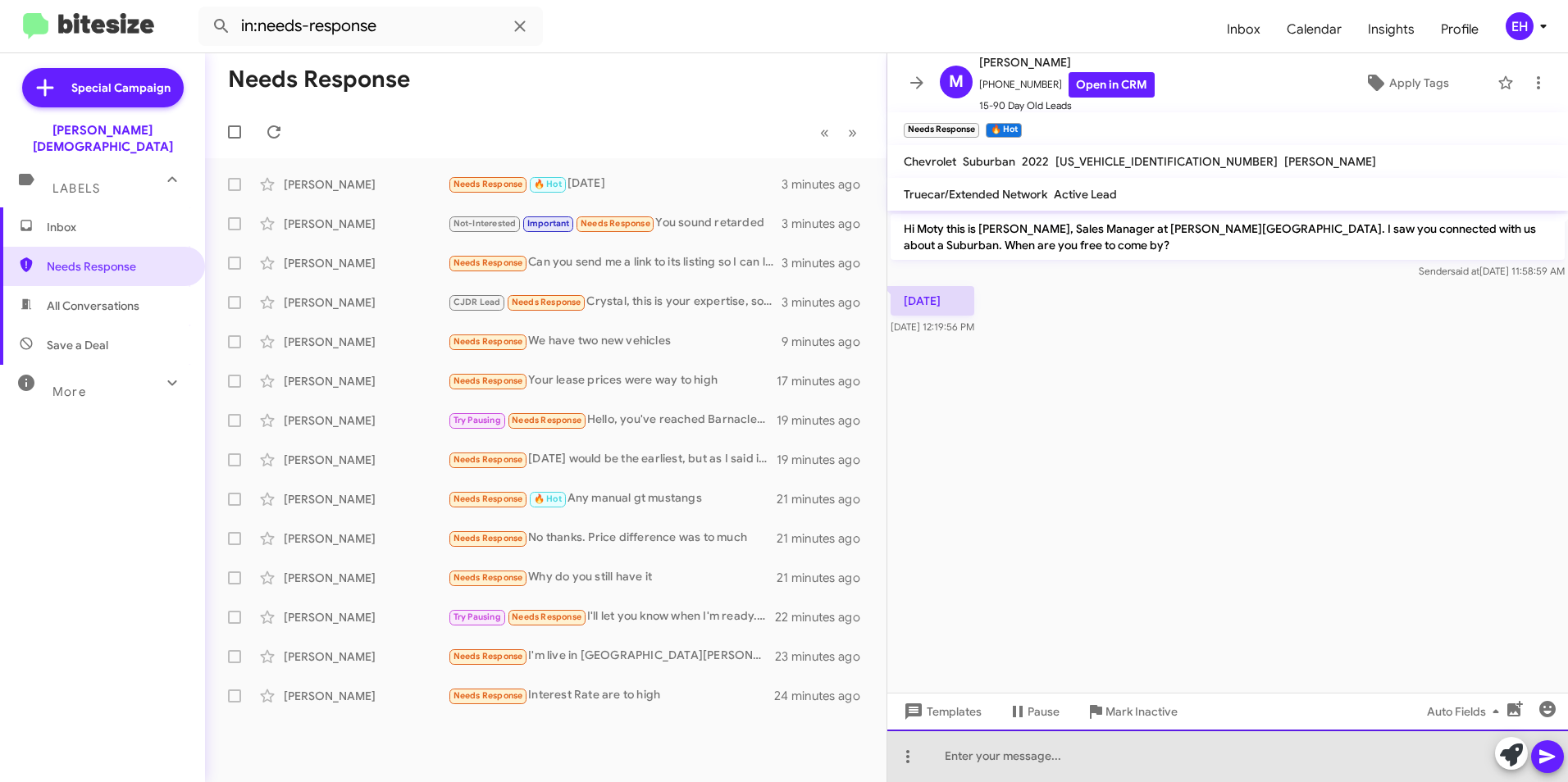
click at [973, 751] on div at bounding box center [1228, 756] width 680 height 52
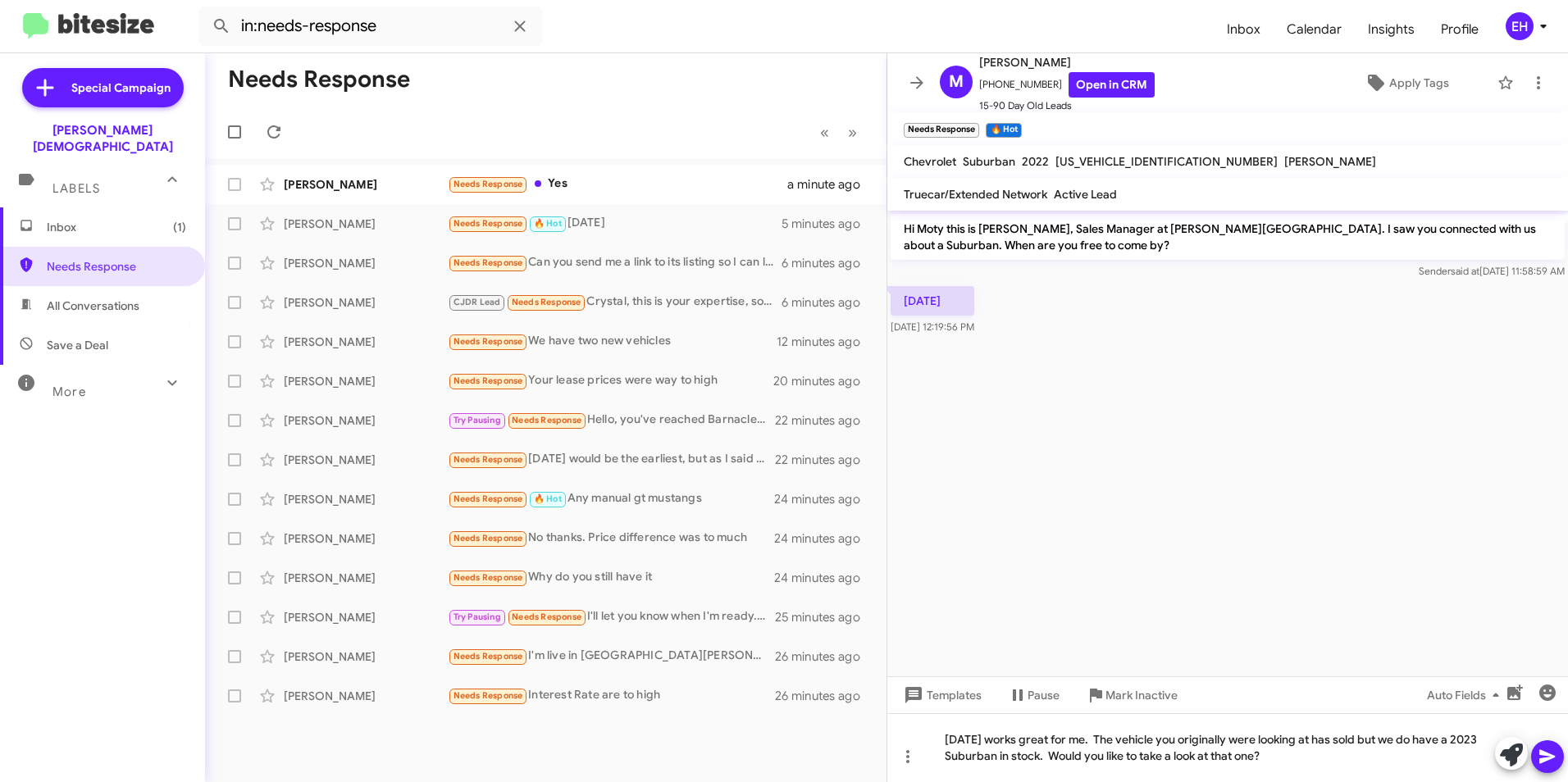
click at [1553, 755] on icon at bounding box center [1547, 757] width 20 height 20
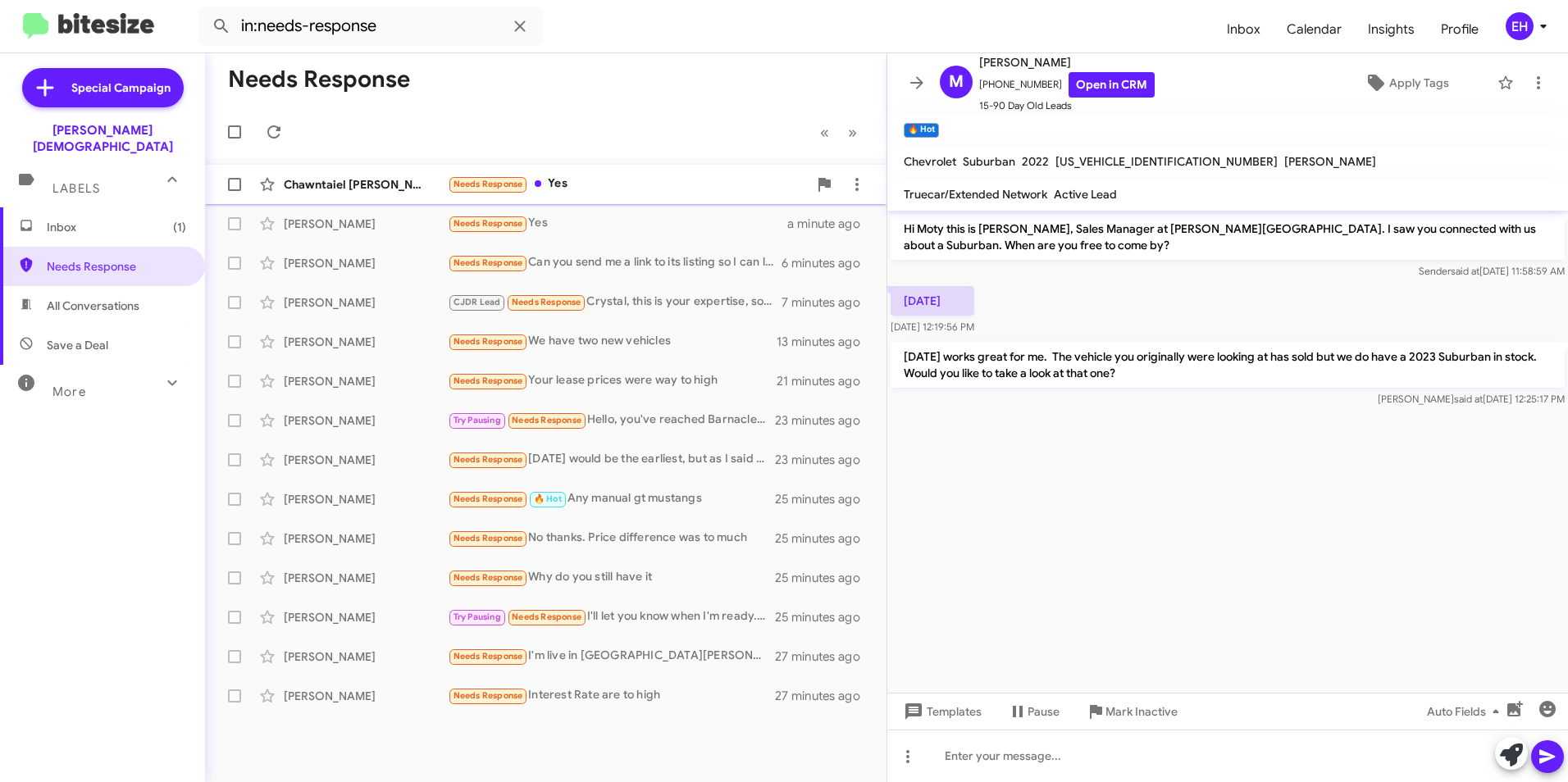
click at [491, 182] on span "Needs Response" at bounding box center [488, 184] width 70 height 10
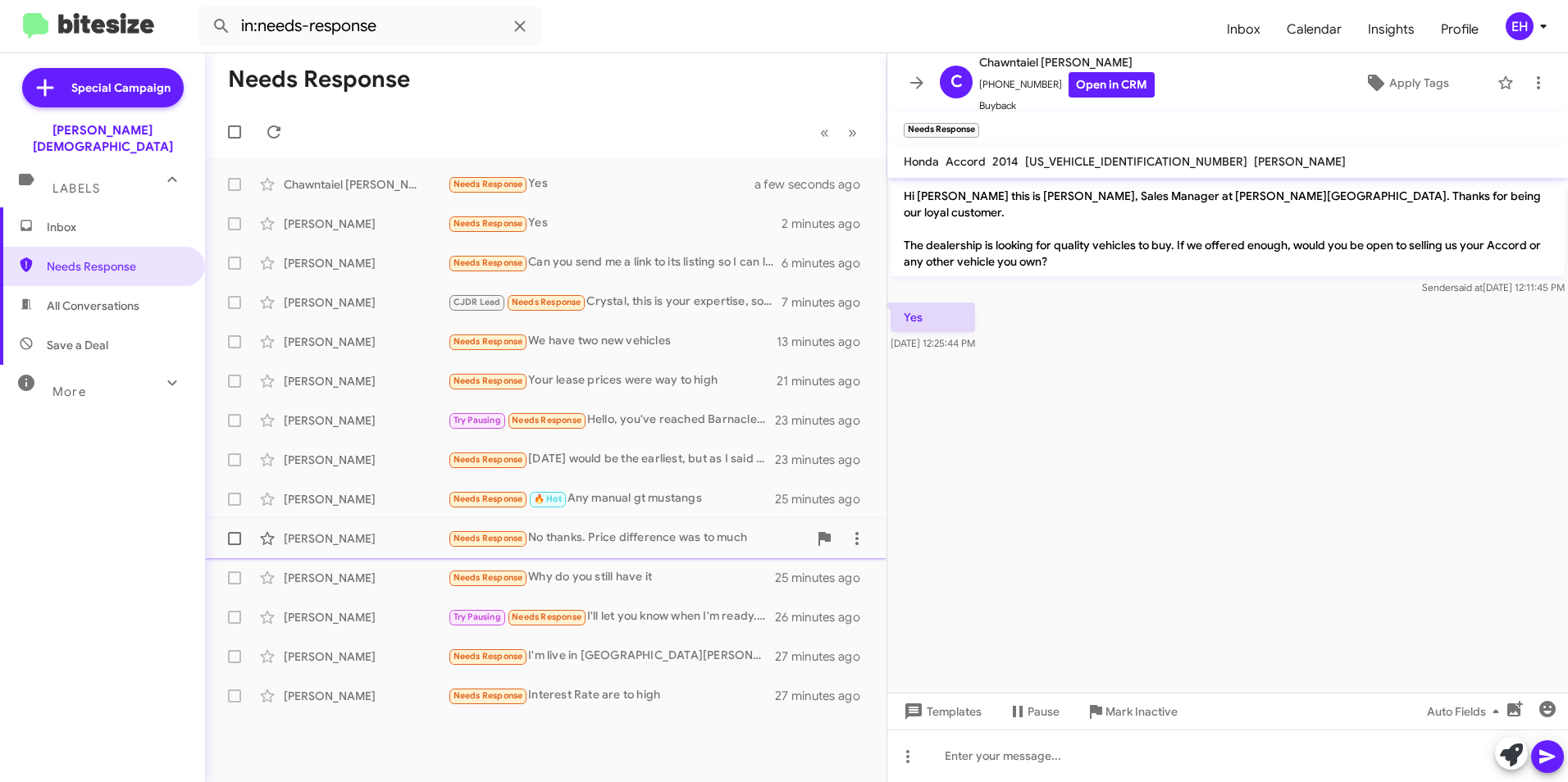
click at [326, 534] on div "[PERSON_NAME]" at bounding box center [365, 538] width 164 height 17
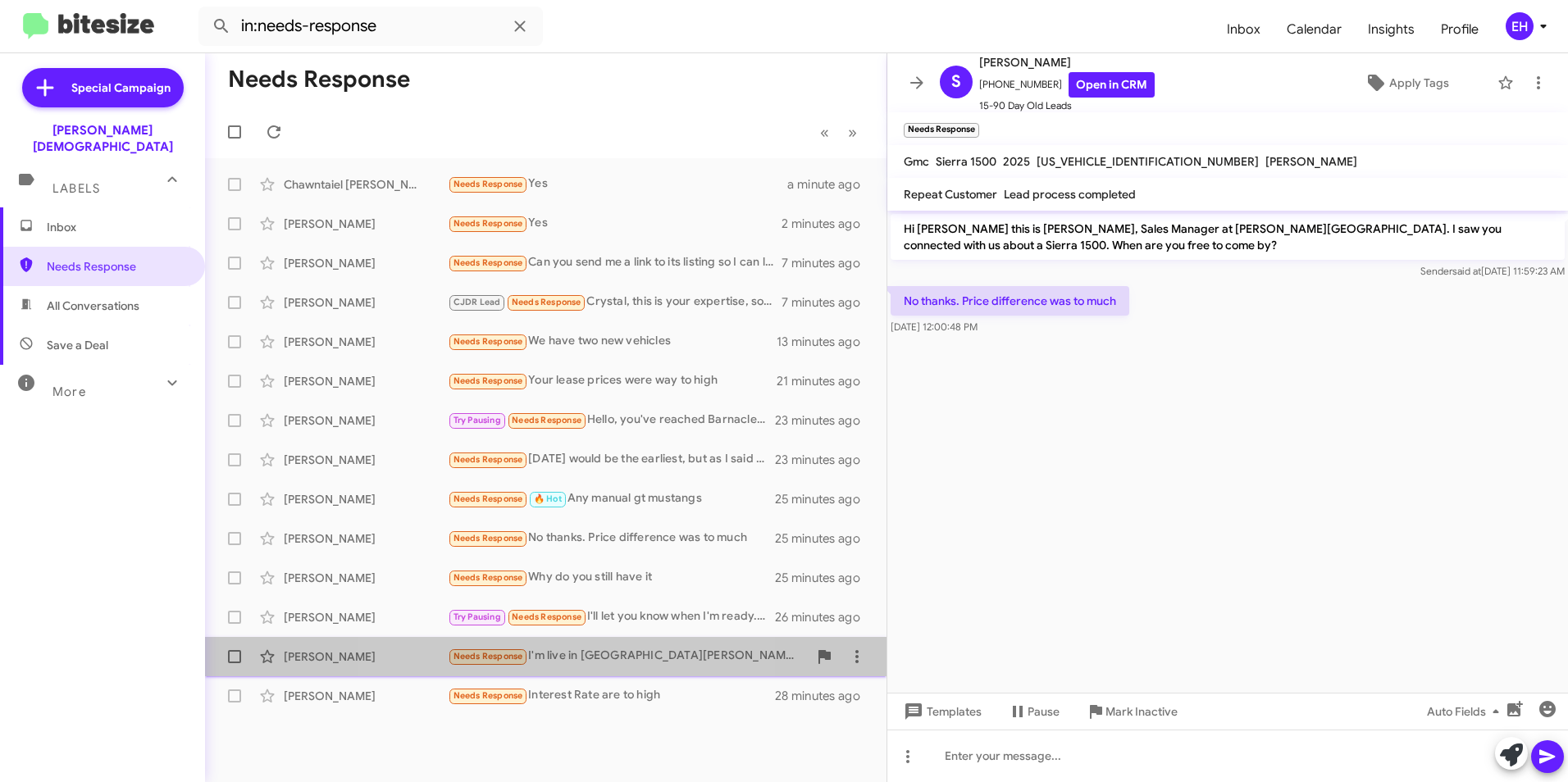
click at [519, 656] on span "Needs Response" at bounding box center [488, 656] width 70 height 10
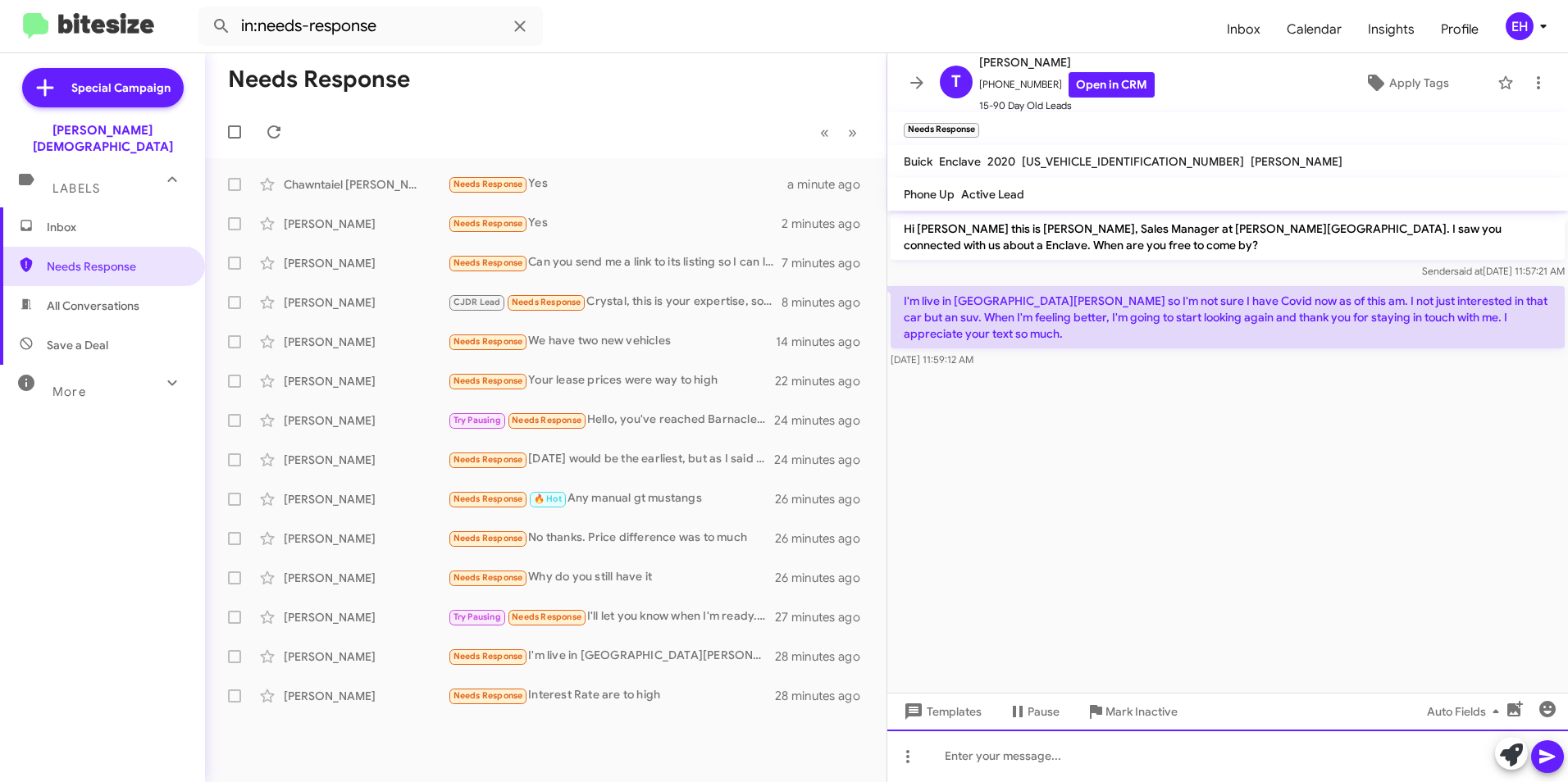
click at [962, 752] on div at bounding box center [1228, 756] width 680 height 52
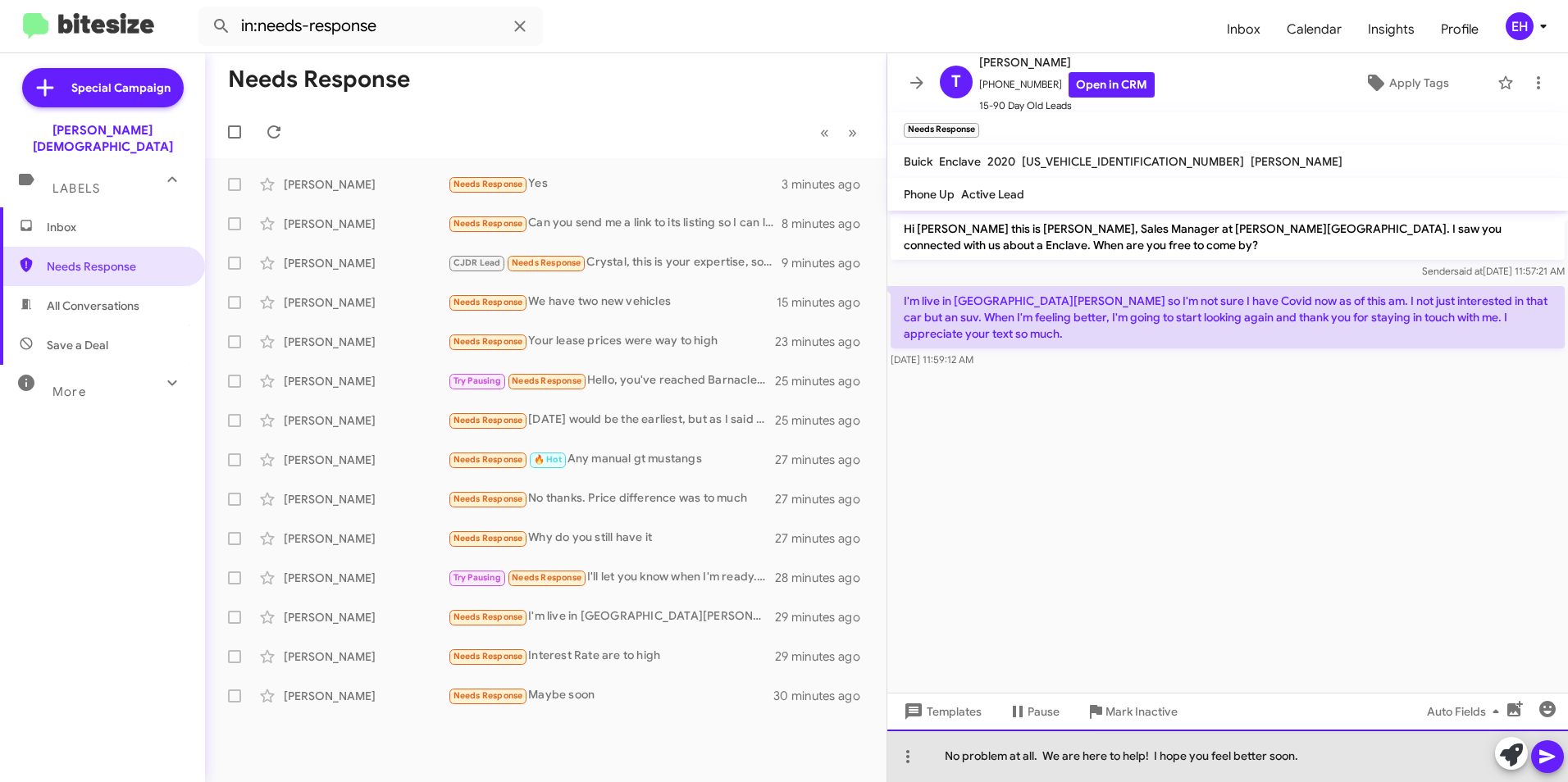
click at [1317, 763] on div "No problem at all. We are here to help! I hope you feel better soon." at bounding box center [1228, 756] width 680 height 52
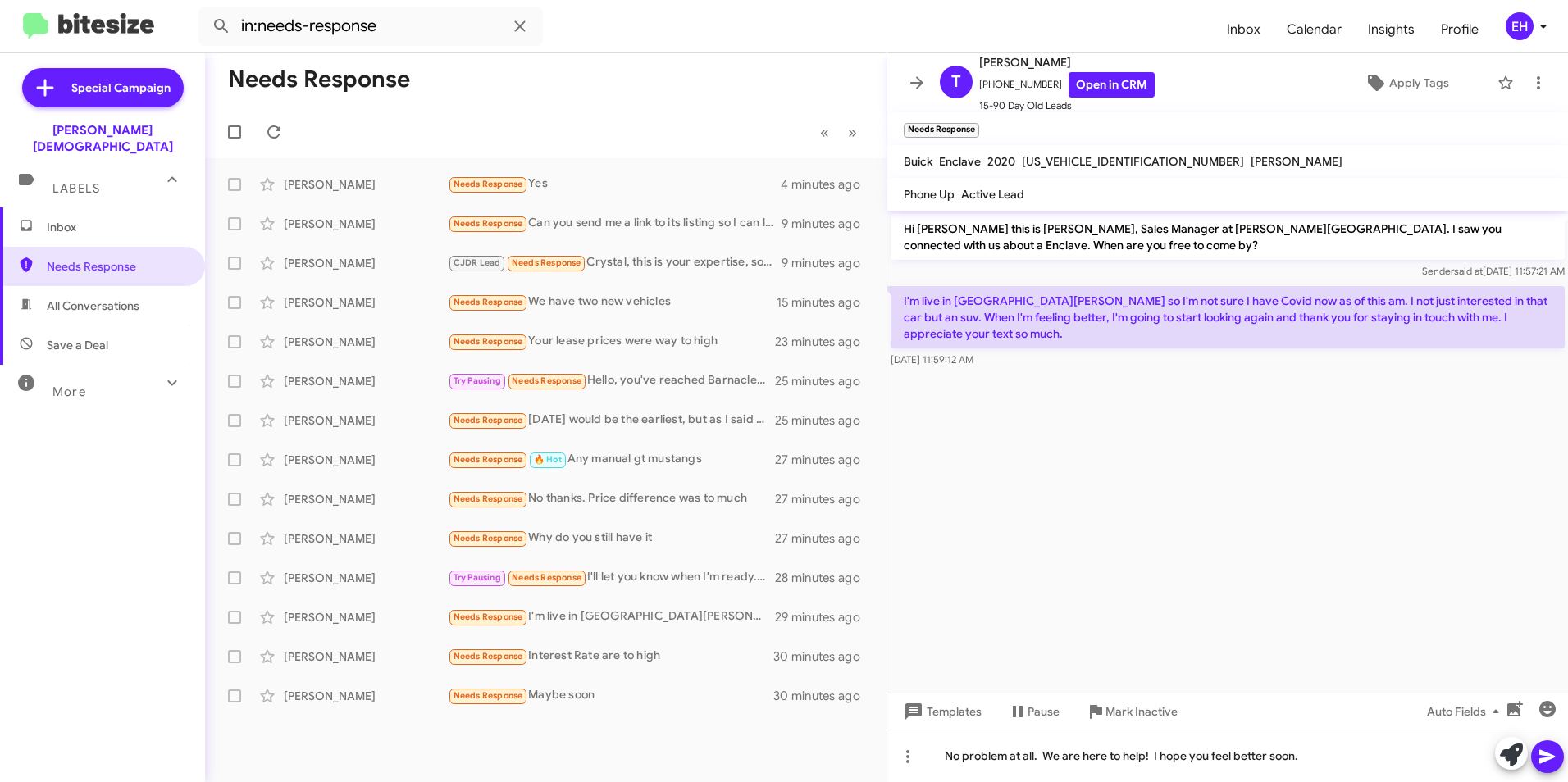
click at [1551, 756] on icon at bounding box center [1547, 757] width 16 height 14
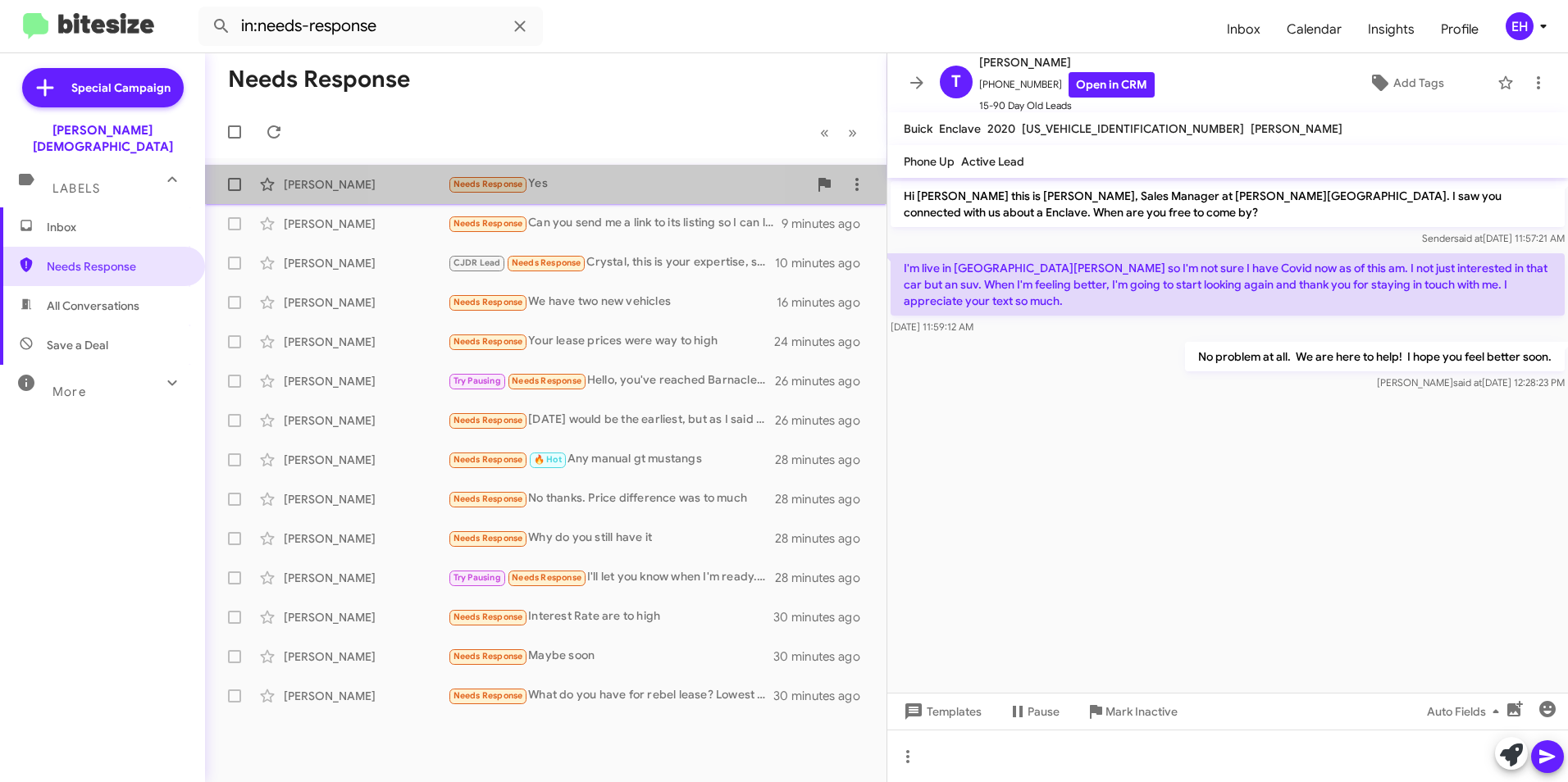
click at [523, 187] on span "Needs Response" at bounding box center [488, 184] width 70 height 10
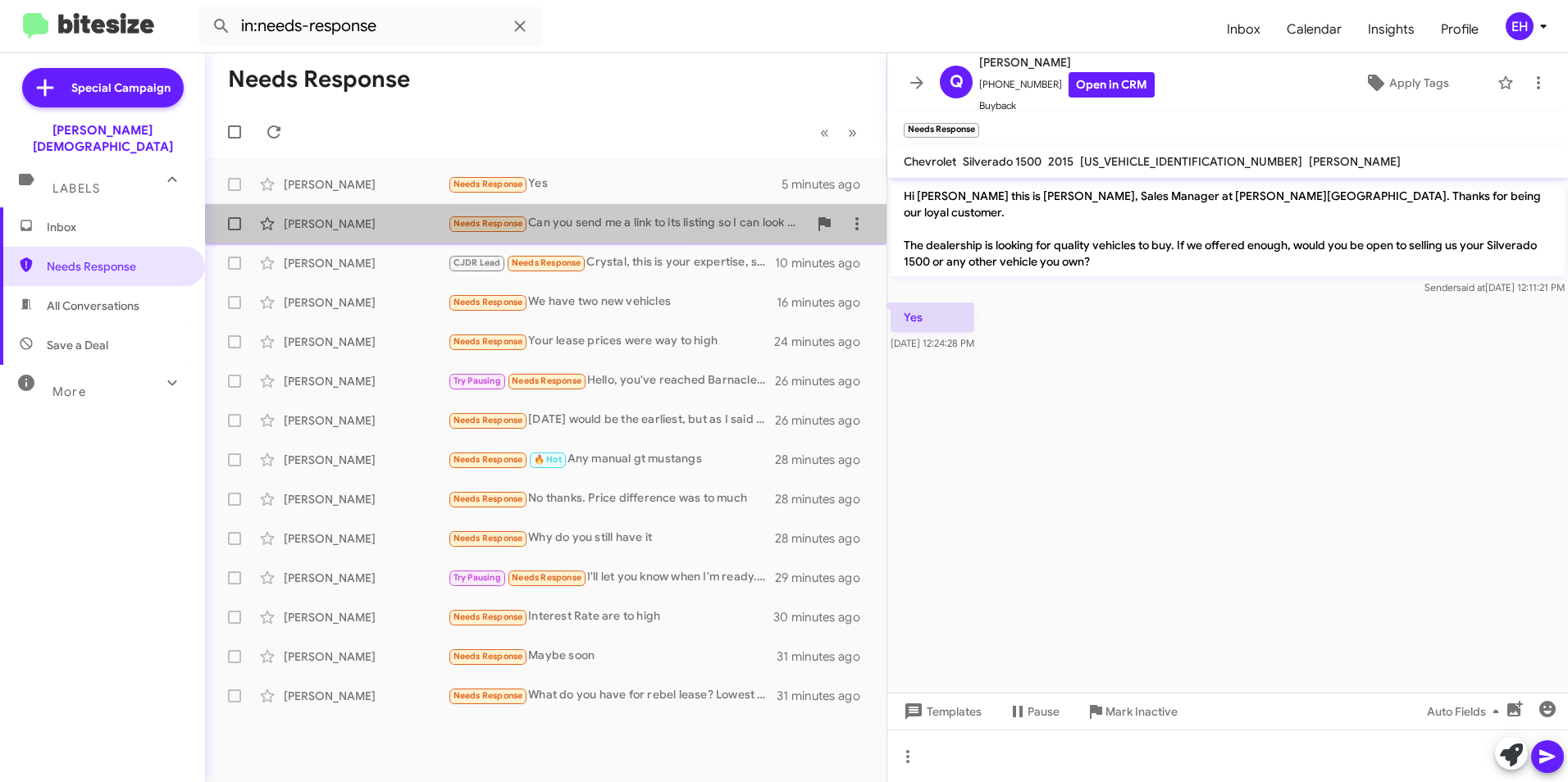
click at [476, 222] on span "Needs Response" at bounding box center [488, 224] width 70 height 10
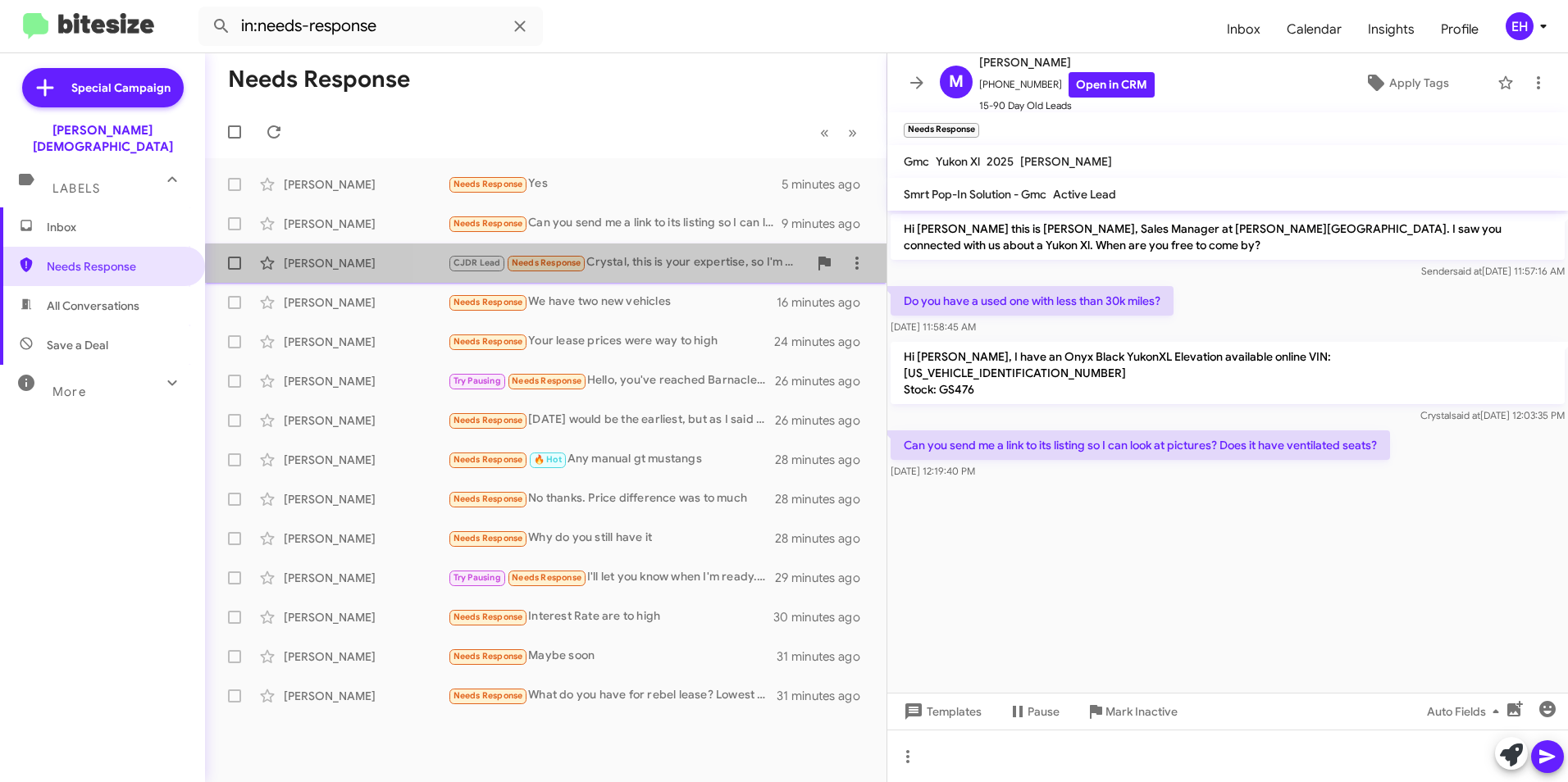
click at [553, 269] on small "Needs Response" at bounding box center [546, 264] width 77 height 16
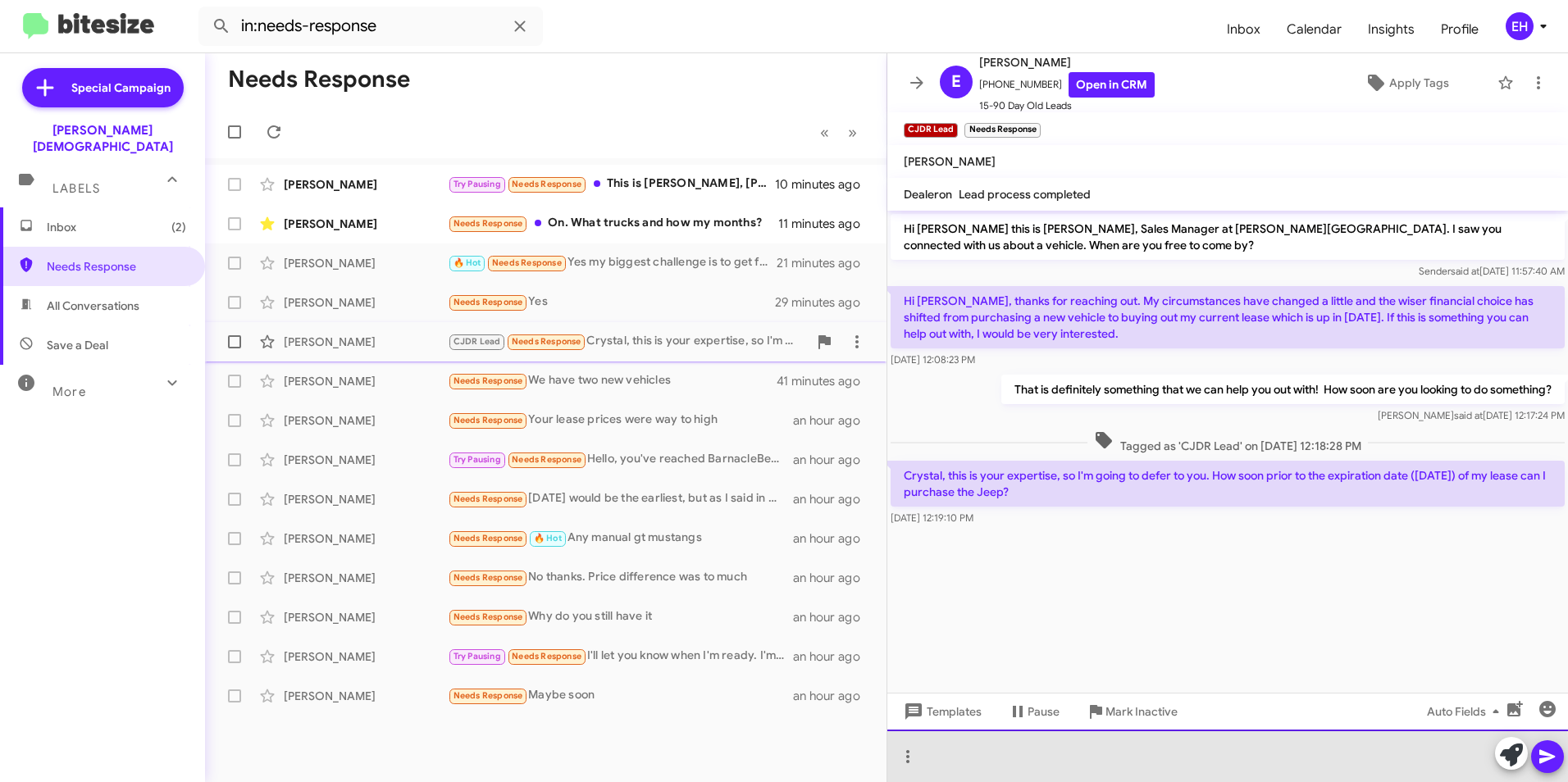
click at [924, 767] on div at bounding box center [1228, 756] width 680 height 52
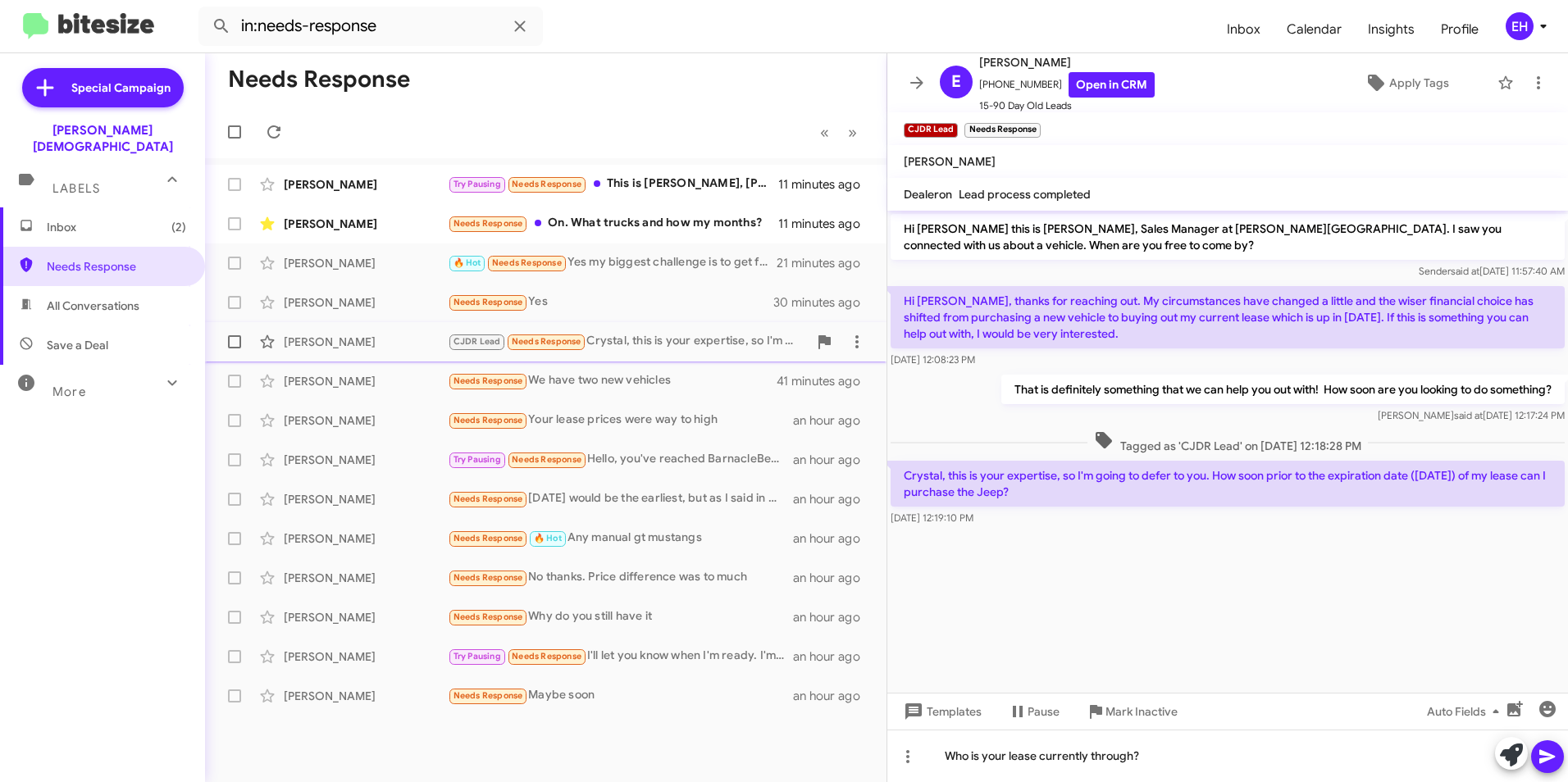
click at [1539, 762] on icon at bounding box center [1547, 757] width 20 height 20
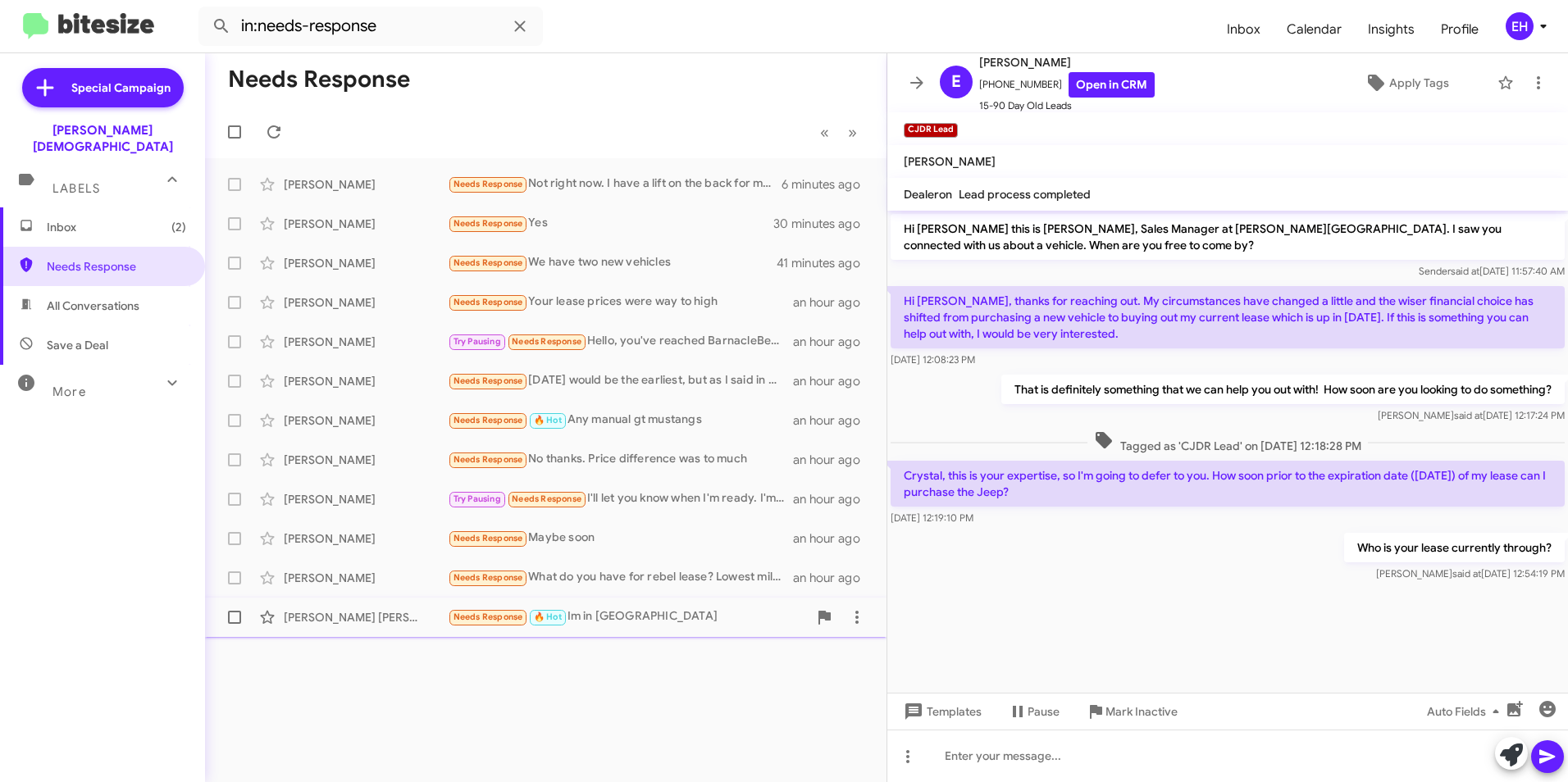
click at [461, 615] on span "Needs Response" at bounding box center [488, 617] width 70 height 10
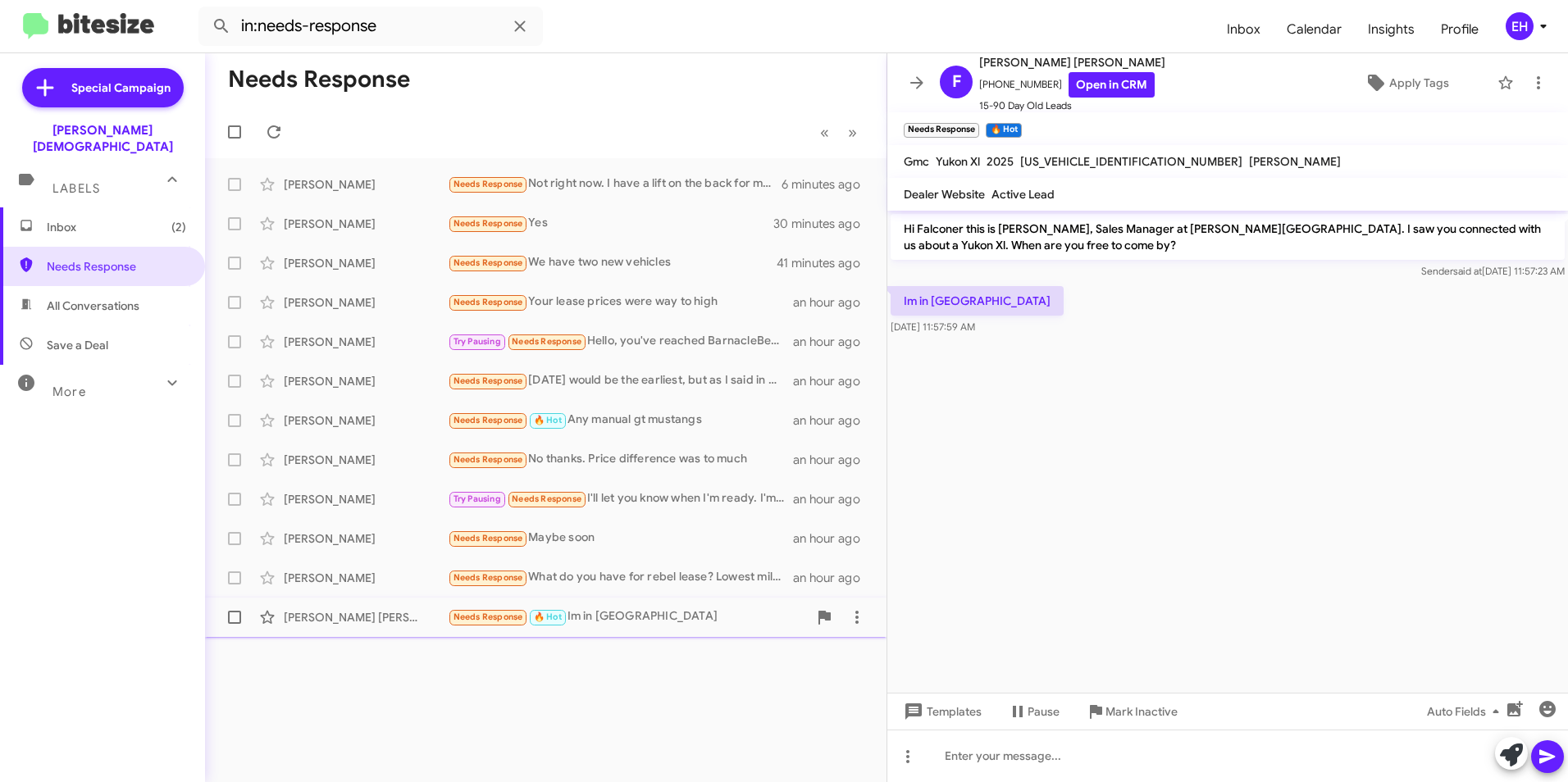
click at [622, 624] on div "Needs Response 🔥 Hot Im in [GEOGRAPHIC_DATA]" at bounding box center [628, 617] width 360 height 19
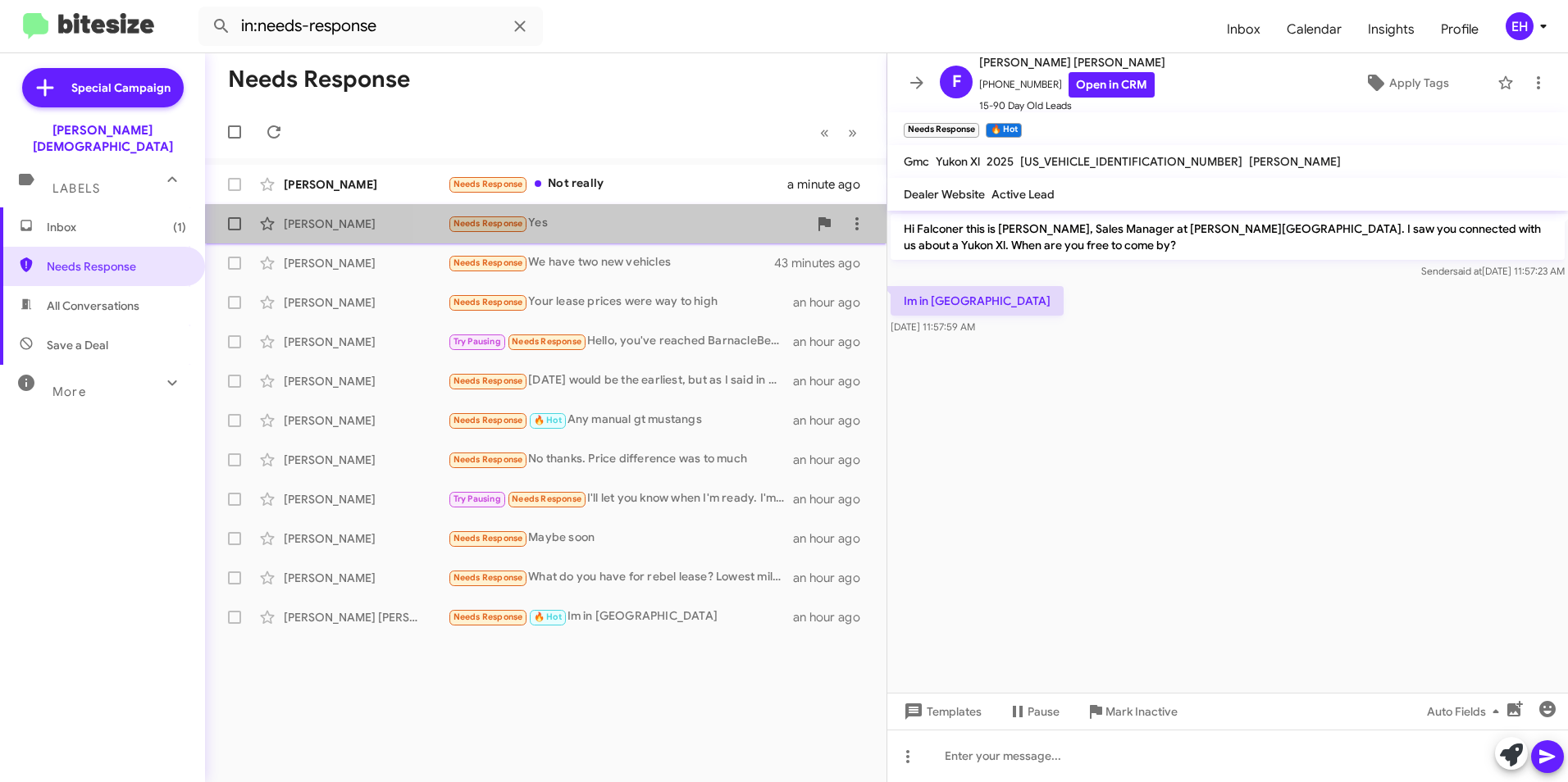
click at [550, 229] on div "Needs Response Yes" at bounding box center [628, 224] width 360 height 19
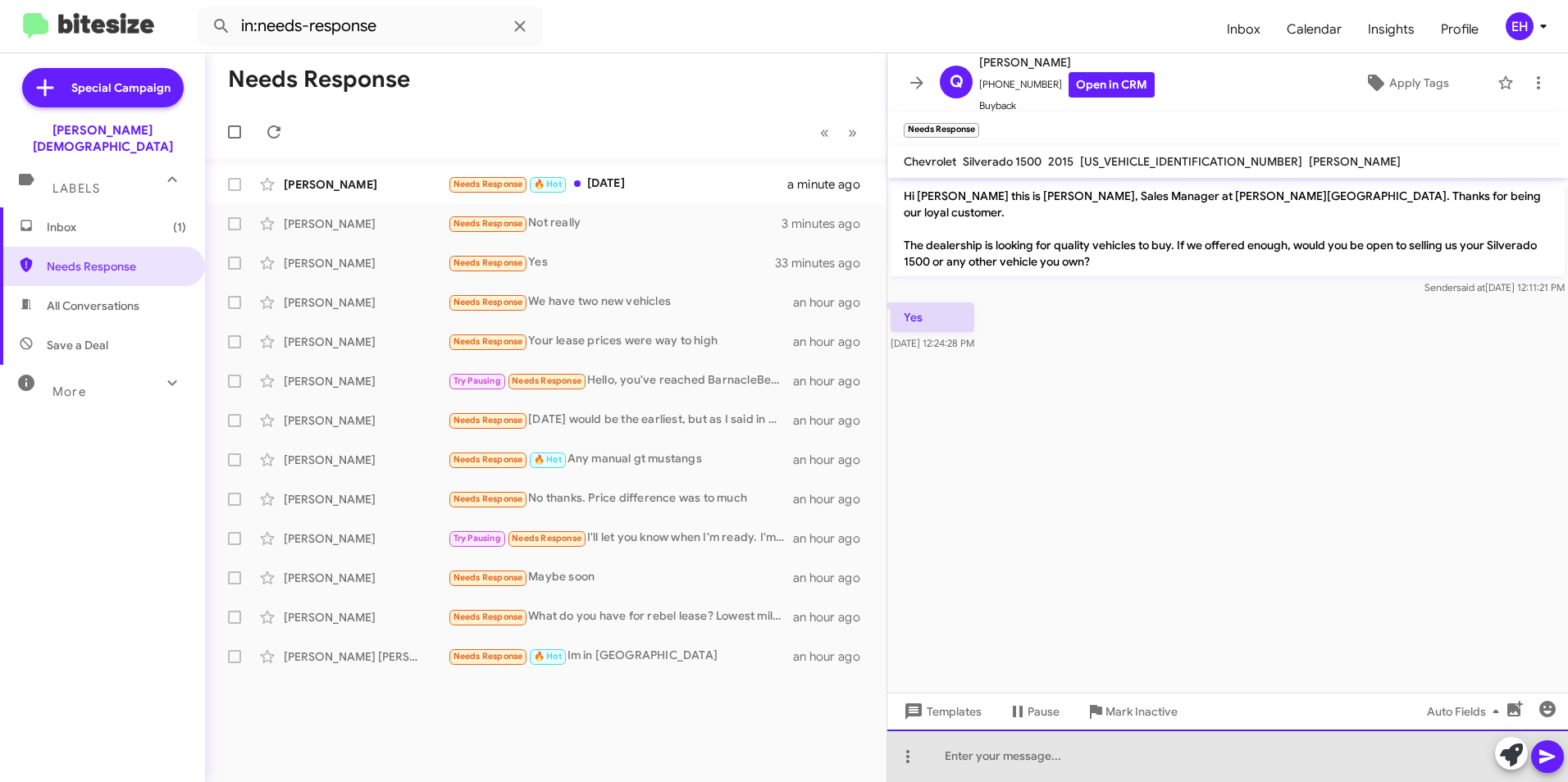
click at [1013, 756] on div at bounding box center [1228, 756] width 680 height 52
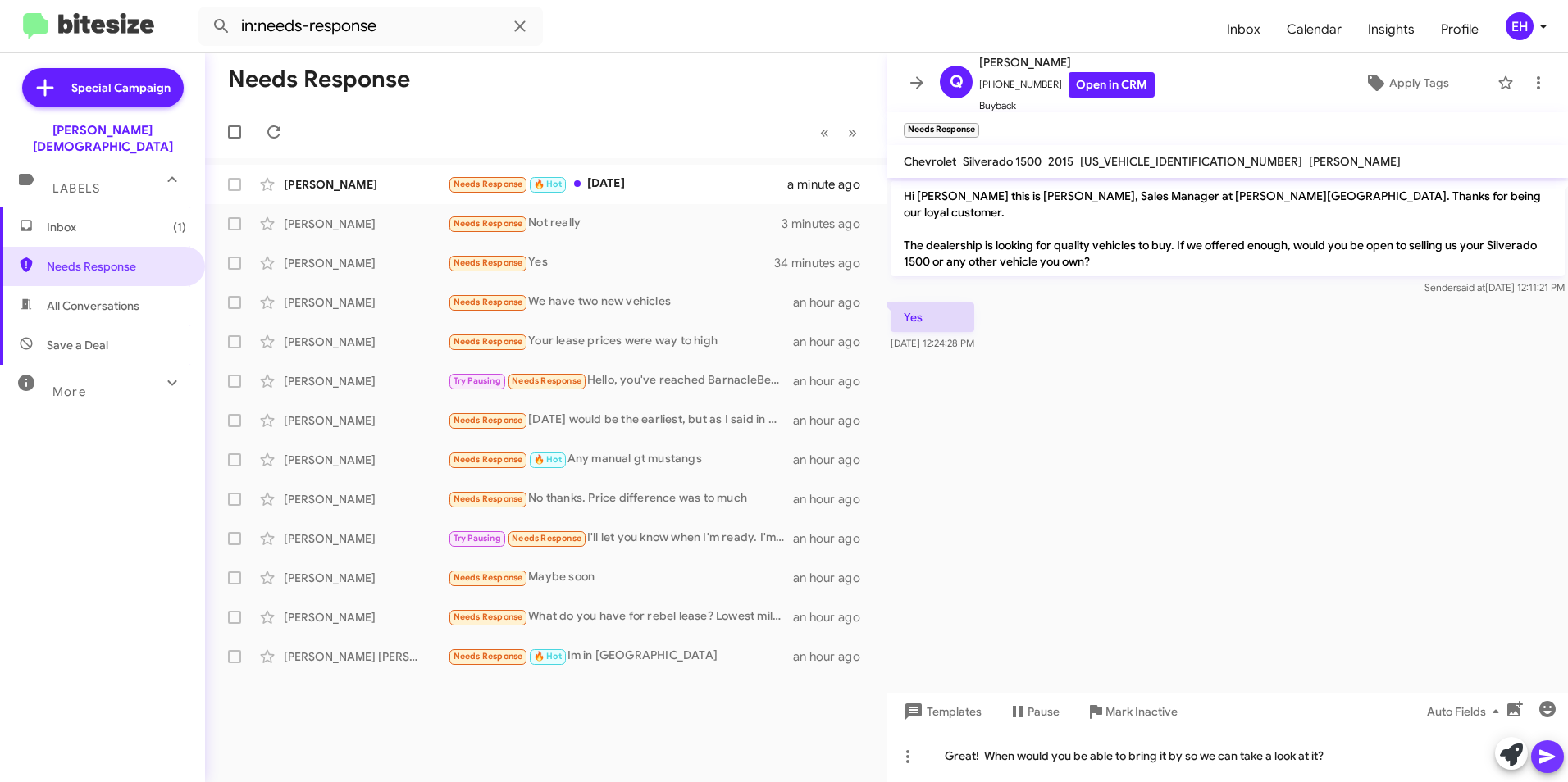
click at [1539, 758] on icon at bounding box center [1547, 757] width 20 height 20
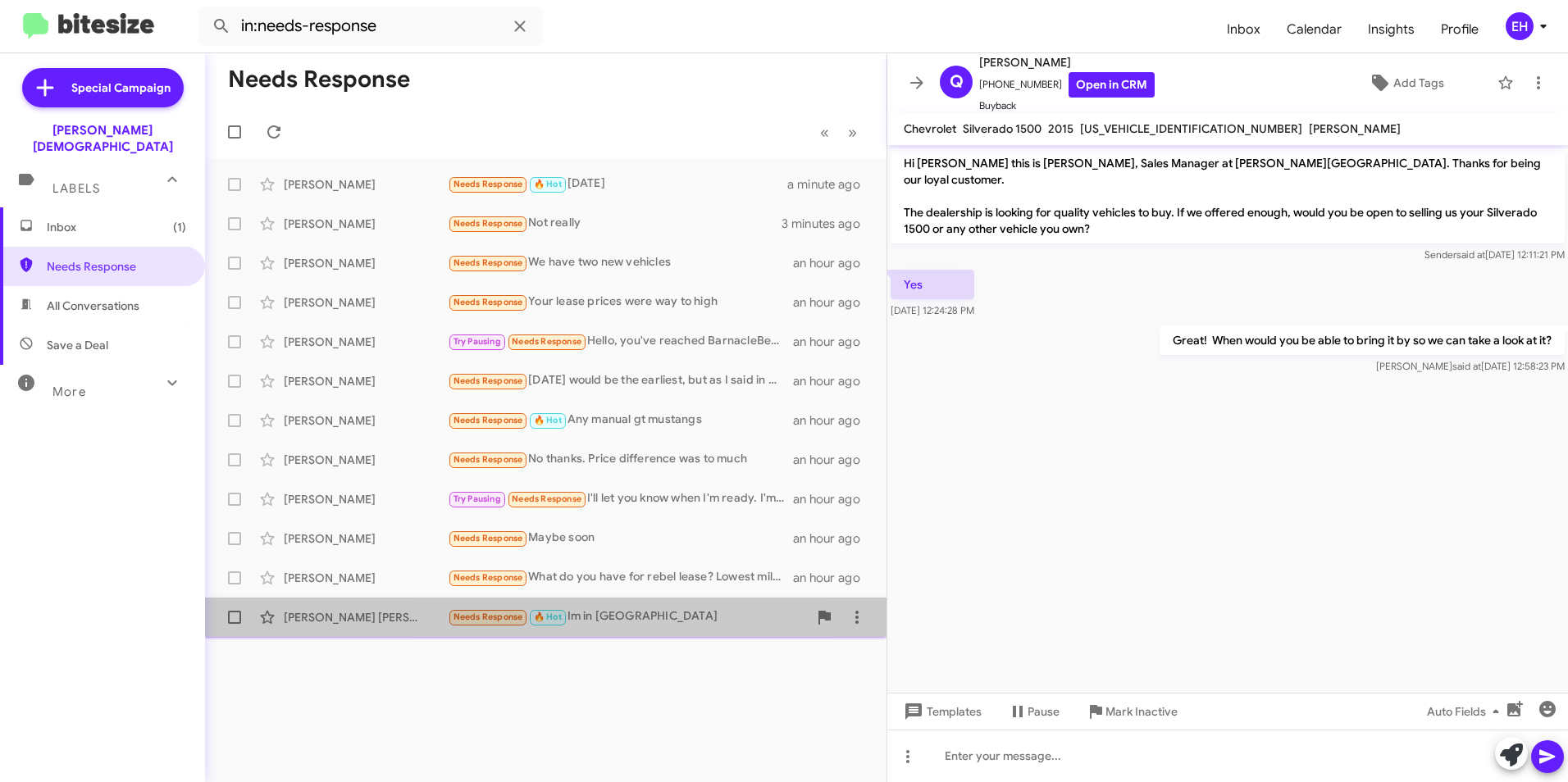
click at [640, 615] on div "Needs Response 🔥 Hot Im in [GEOGRAPHIC_DATA]" at bounding box center [628, 617] width 360 height 19
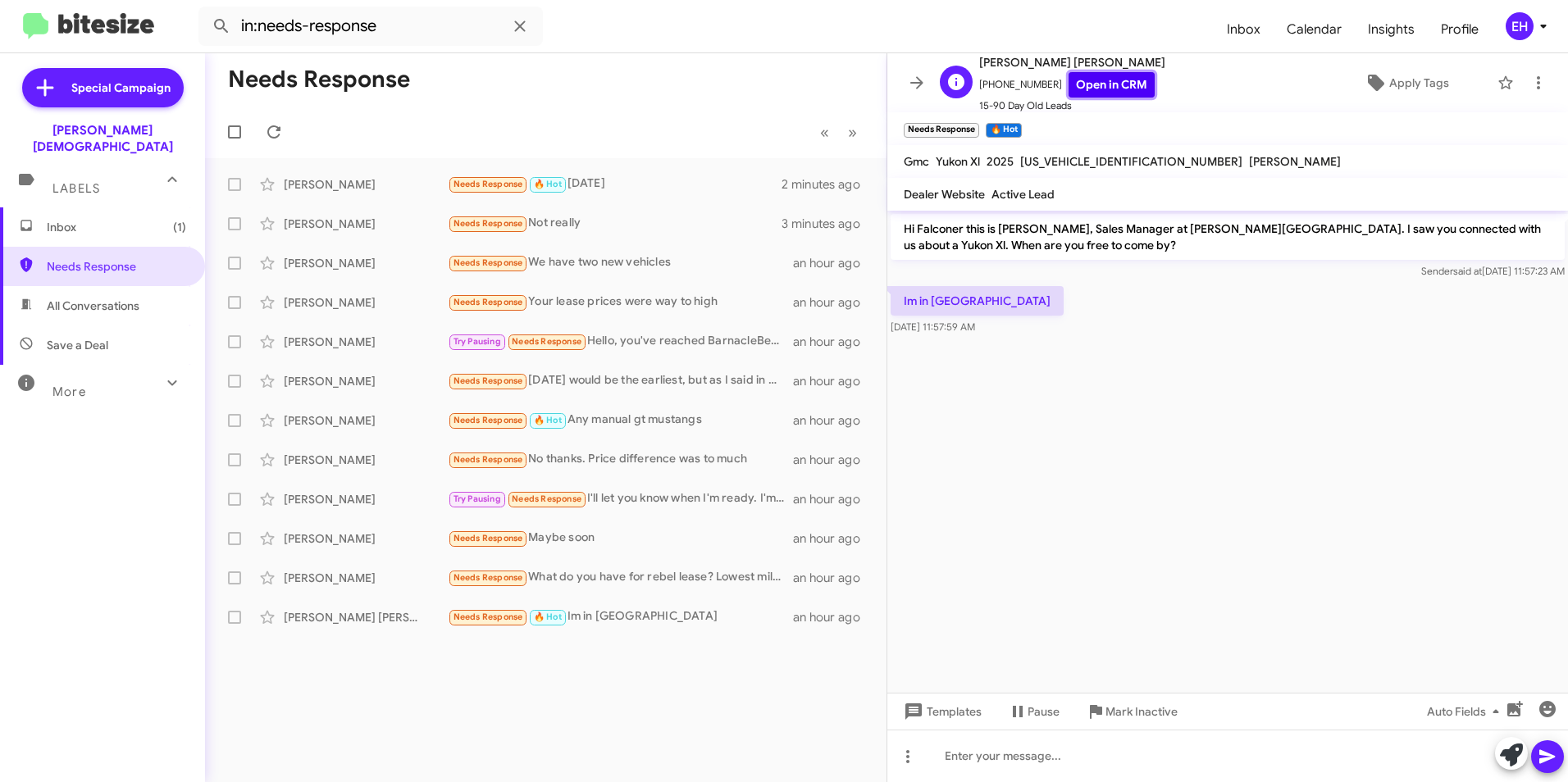
click at [1099, 84] on link "Open in CRM" at bounding box center [1111, 84] width 86 height 25
click at [1413, 86] on span "Apply Tags" at bounding box center [1418, 83] width 60 height 30
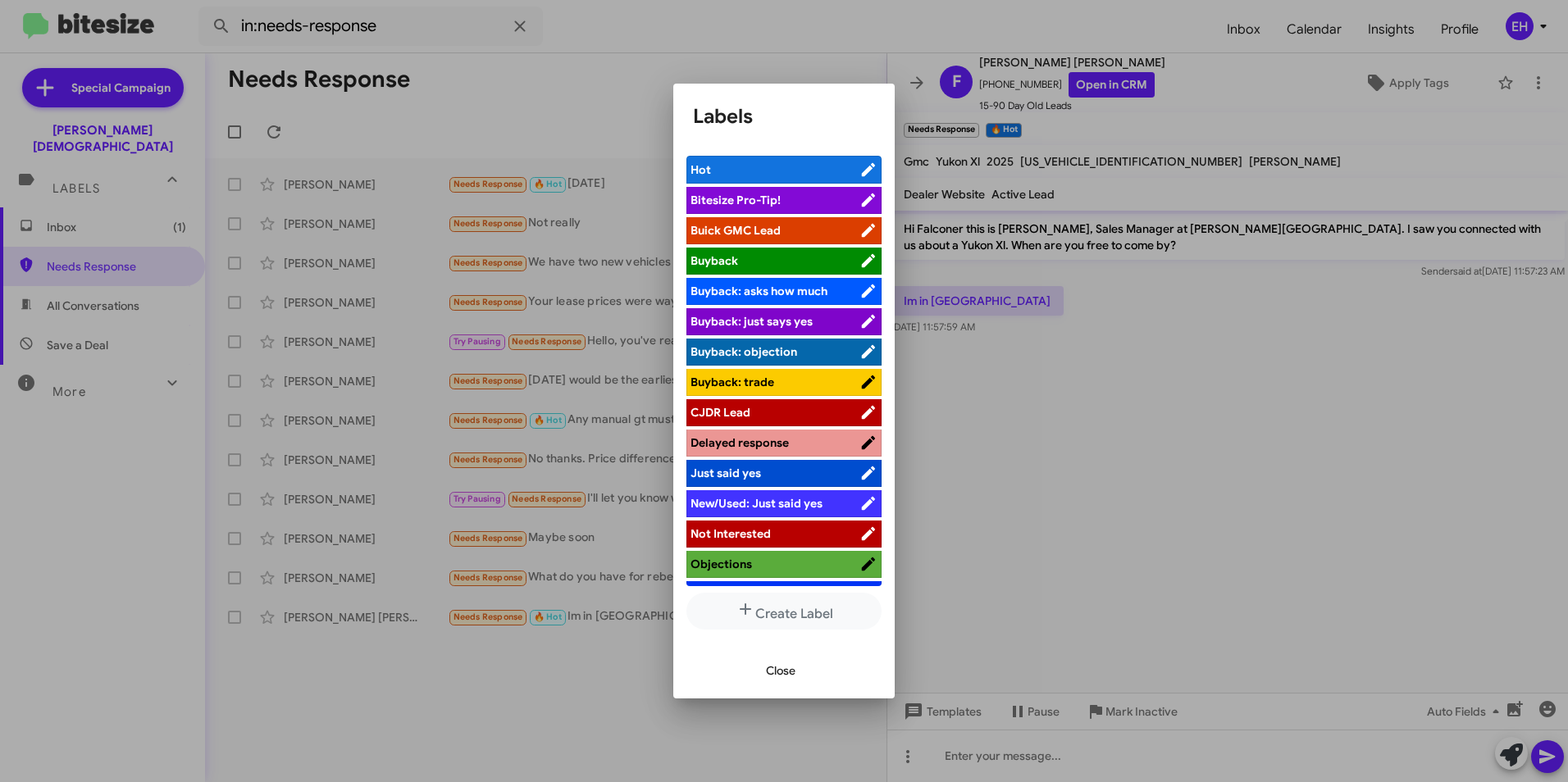
click at [798, 222] on span "Buick GMC Lead" at bounding box center [775, 230] width 169 height 17
click at [1397, 71] on div at bounding box center [784, 391] width 1568 height 782
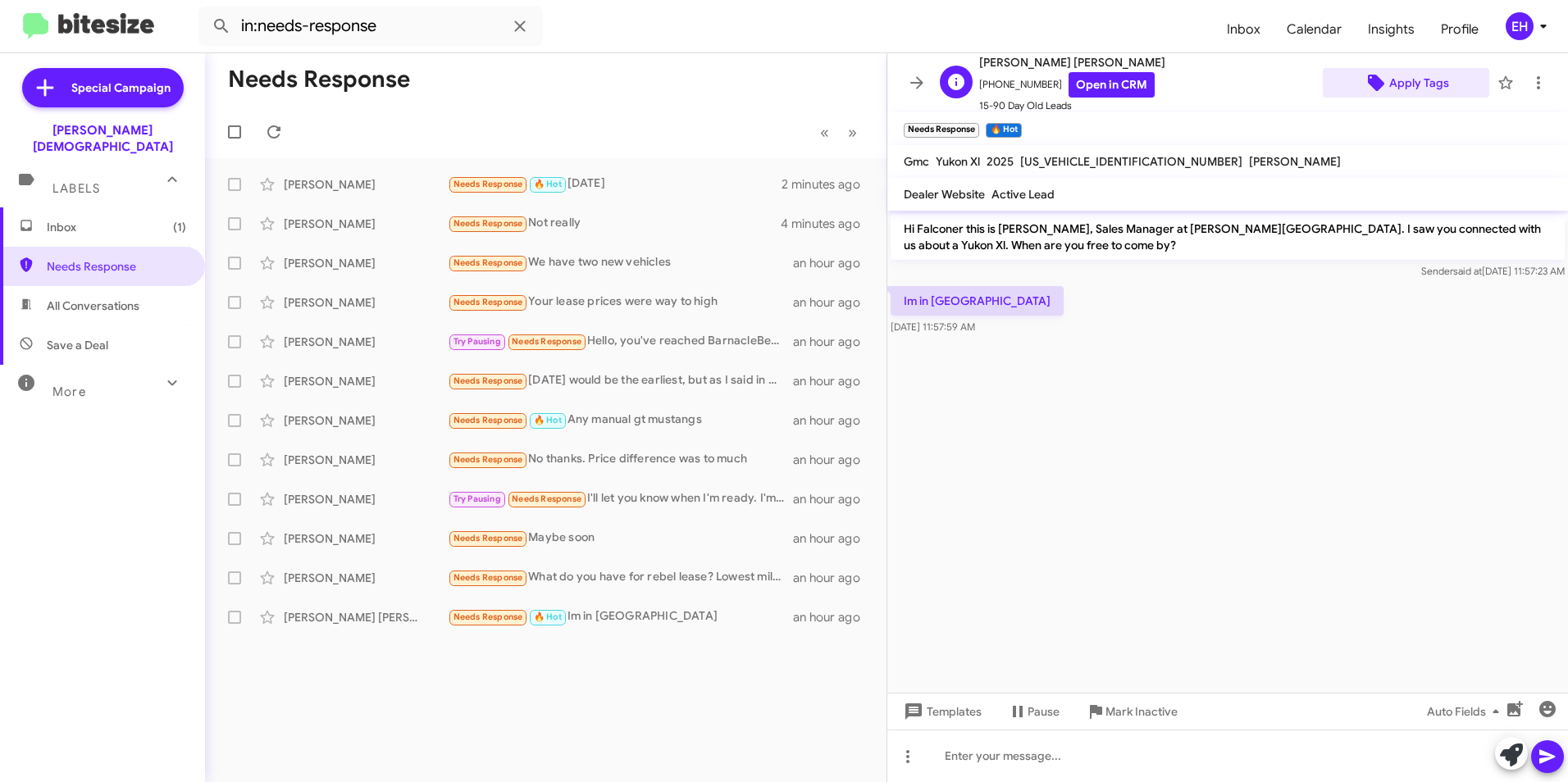
click at [1409, 80] on span "Apply Tags" at bounding box center [1418, 83] width 60 height 30
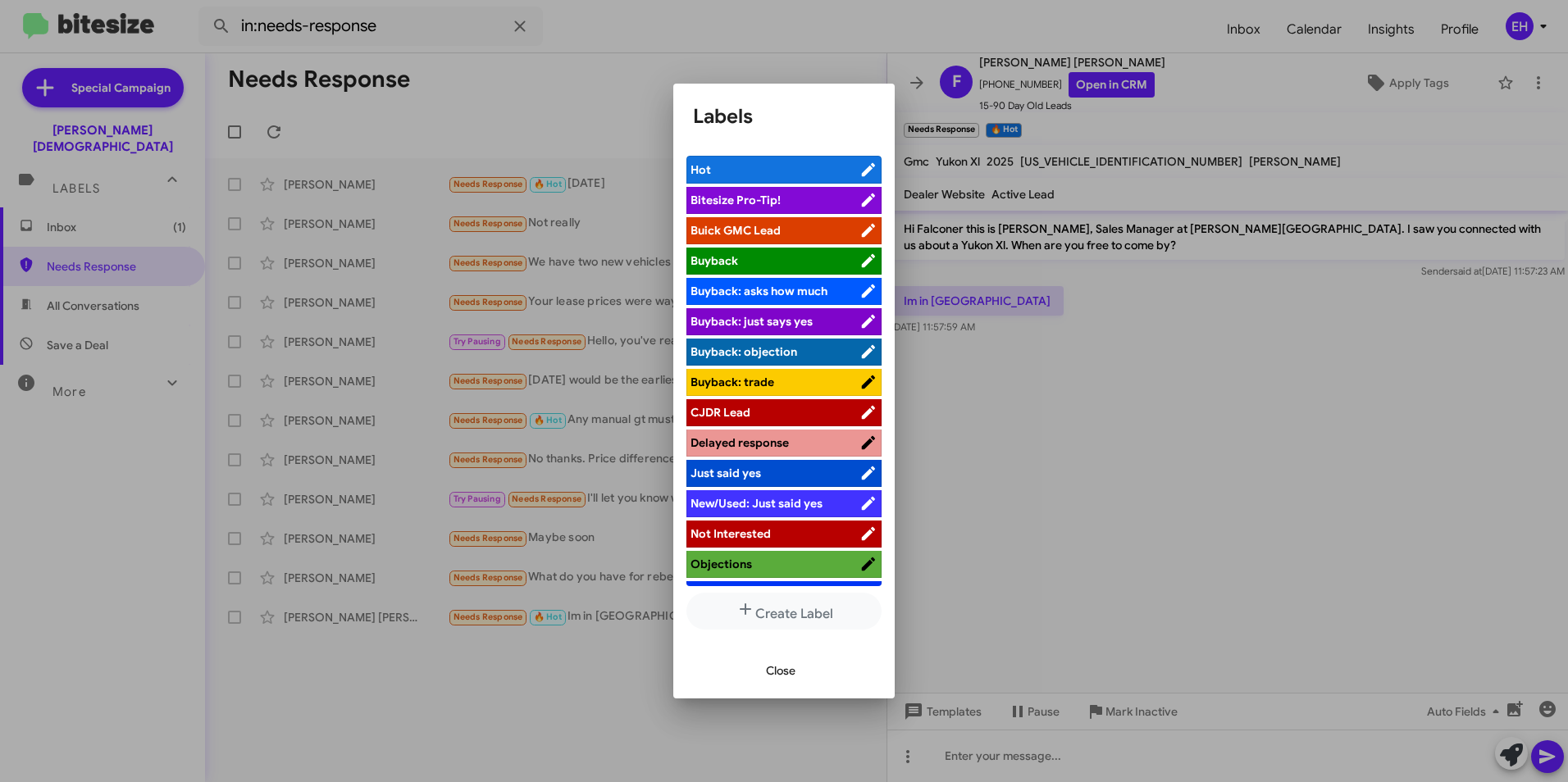
click at [743, 232] on span "Buick GMC Lead" at bounding box center [736, 230] width 90 height 15
click at [784, 668] on span "Close" at bounding box center [781, 671] width 30 height 30
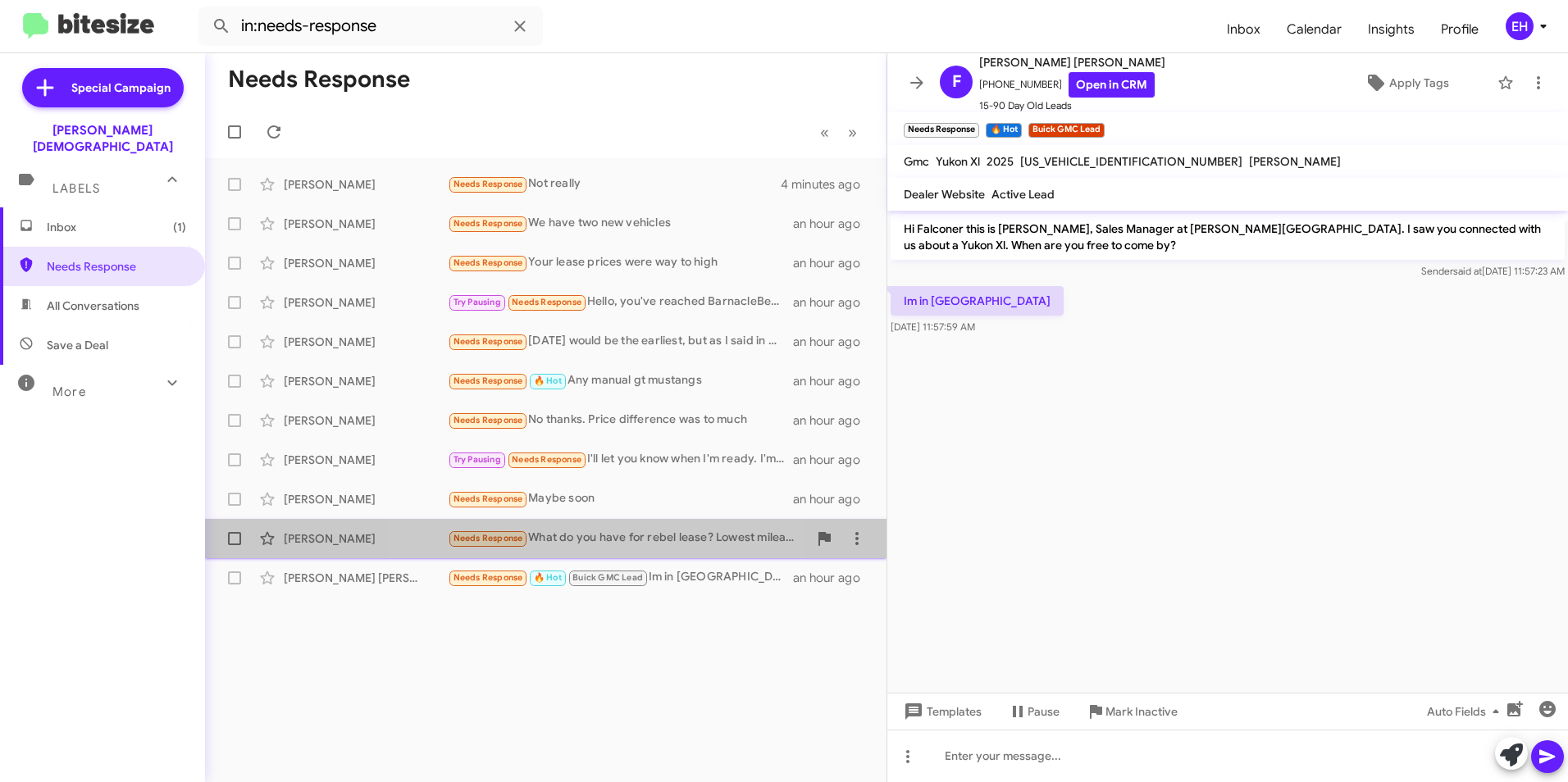
click at [533, 542] on div "Needs Response What do you have for rebel lease? Lowest mileage option" at bounding box center [628, 538] width 360 height 19
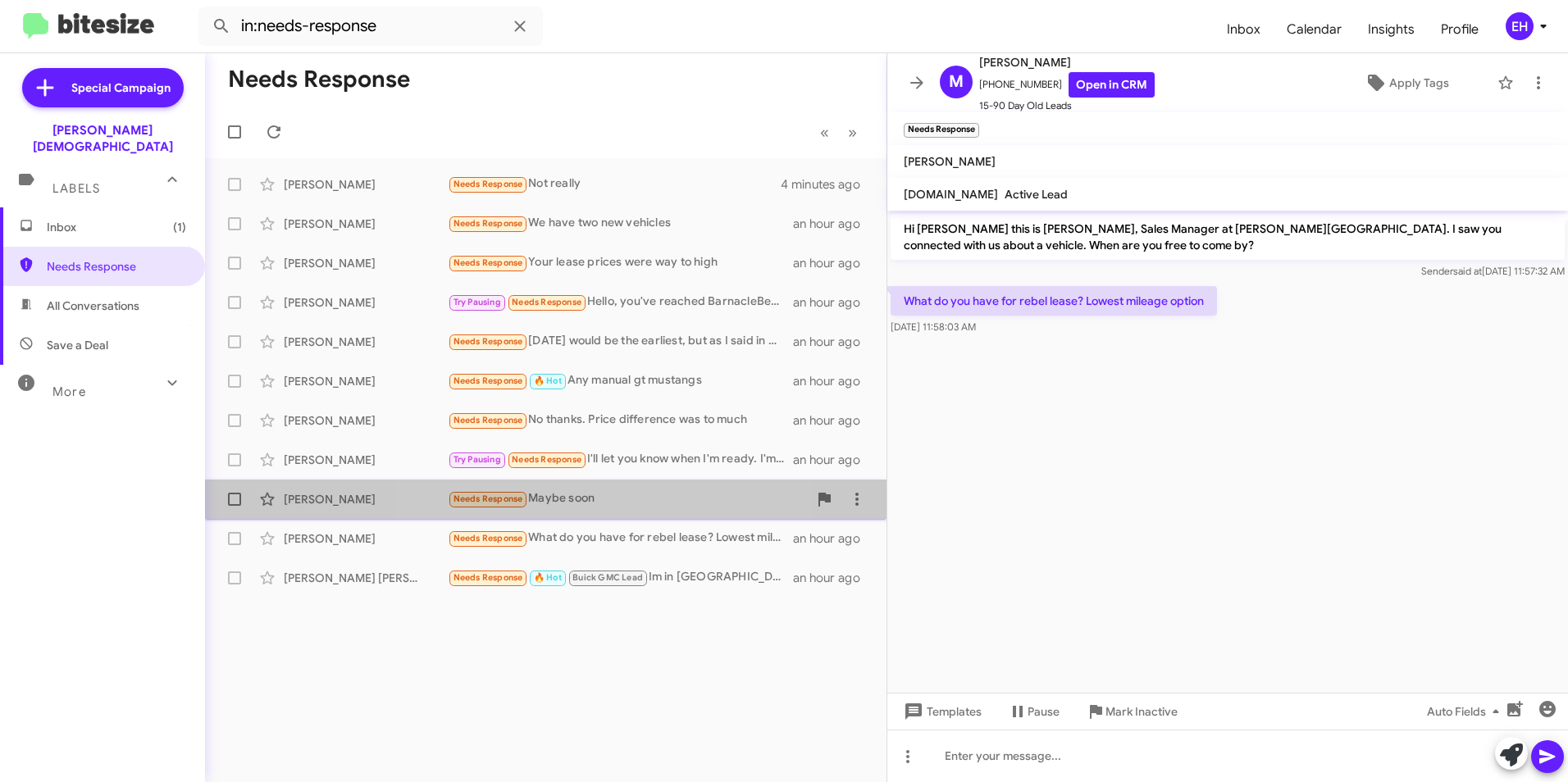
click at [537, 499] on div "Needs Response Maybe soon" at bounding box center [628, 499] width 360 height 19
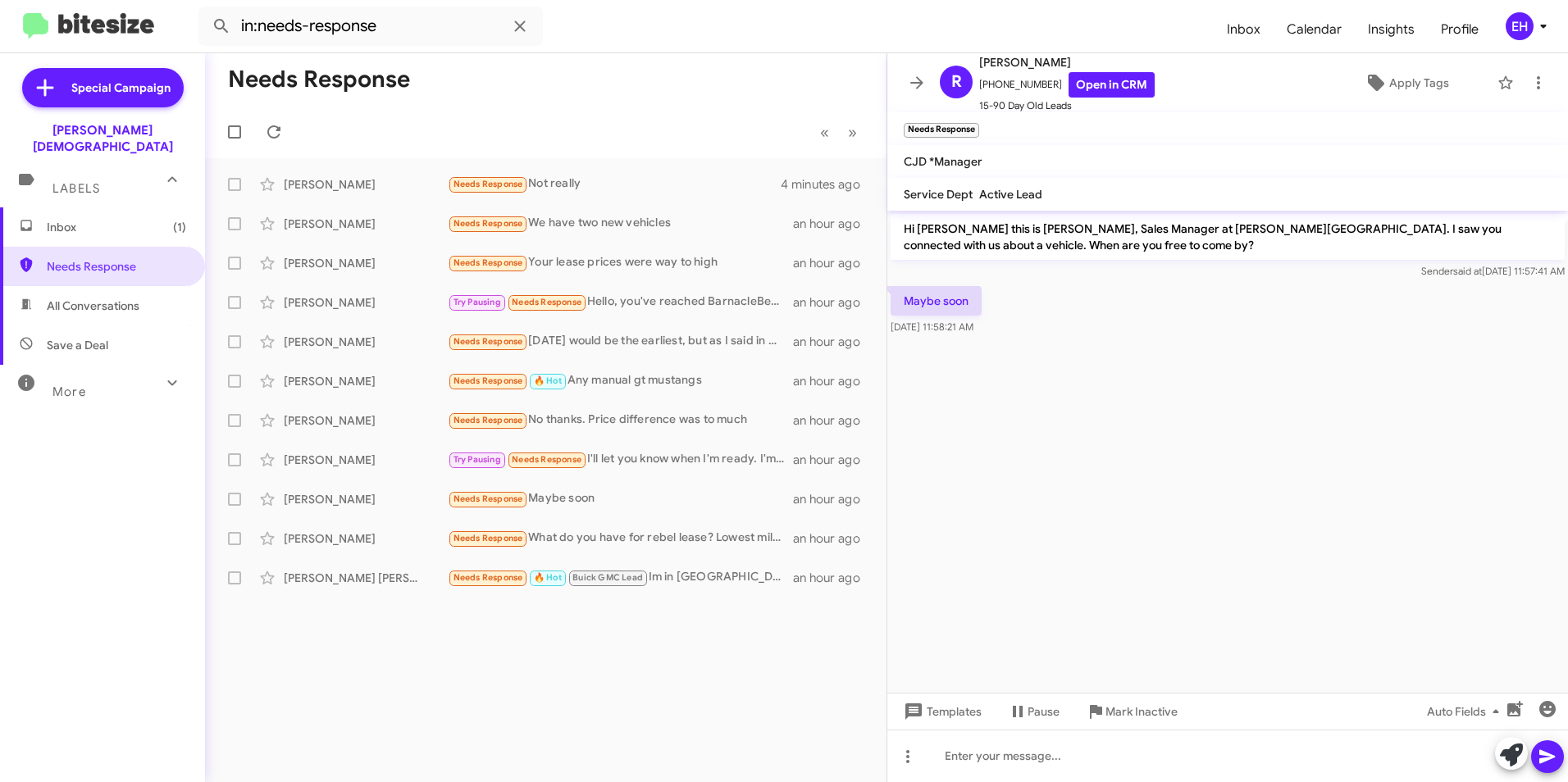
click at [107, 297] on span "All Conversations" at bounding box center [93, 305] width 92 height 17
type input "in:all-conversations"
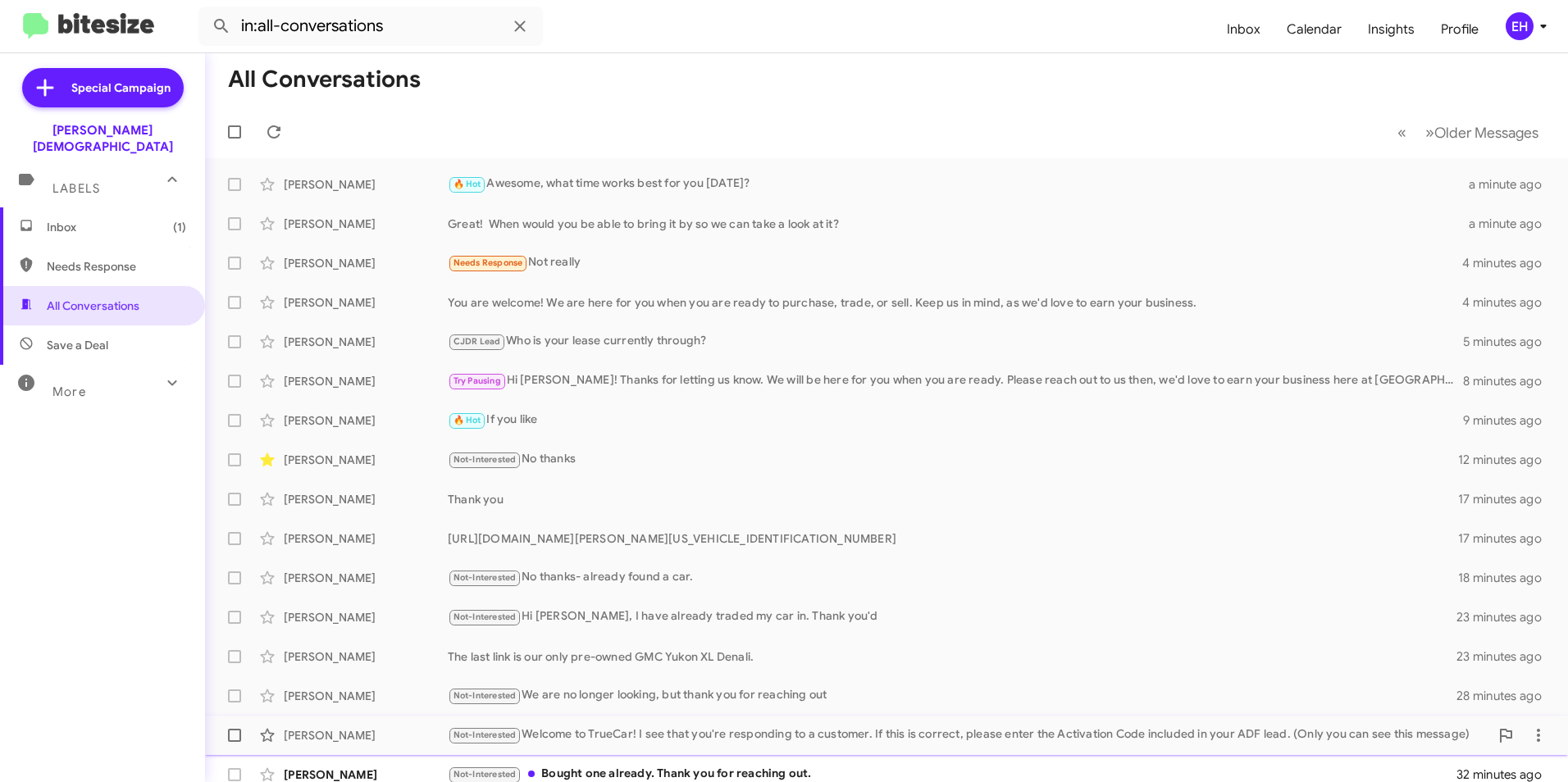
click at [315, 740] on div "[PERSON_NAME]" at bounding box center [365, 735] width 164 height 17
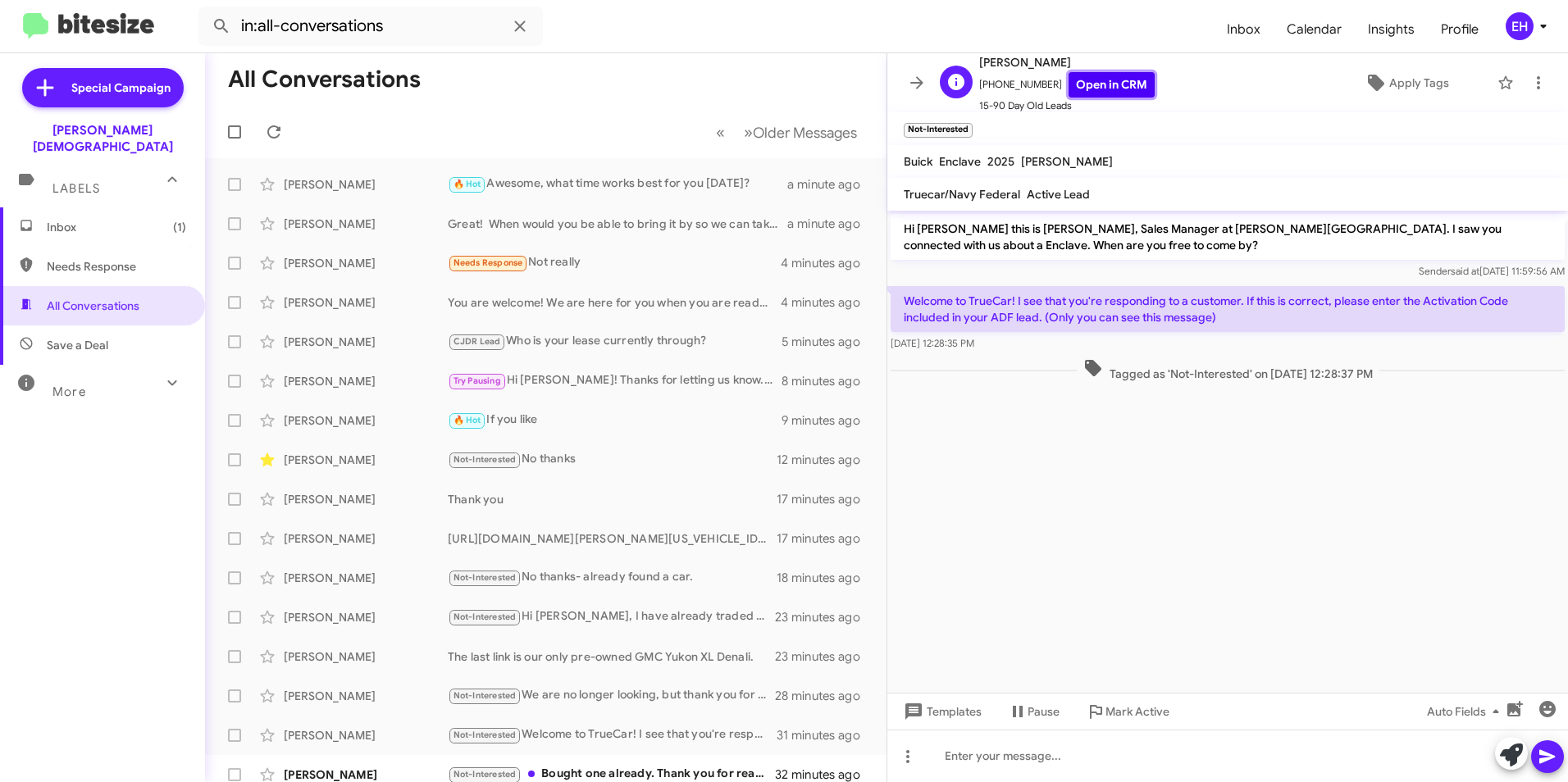
click at [1118, 91] on link "Open in CRM" at bounding box center [1111, 84] width 86 height 25
click at [1080, 756] on div at bounding box center [1228, 756] width 680 height 52
paste div
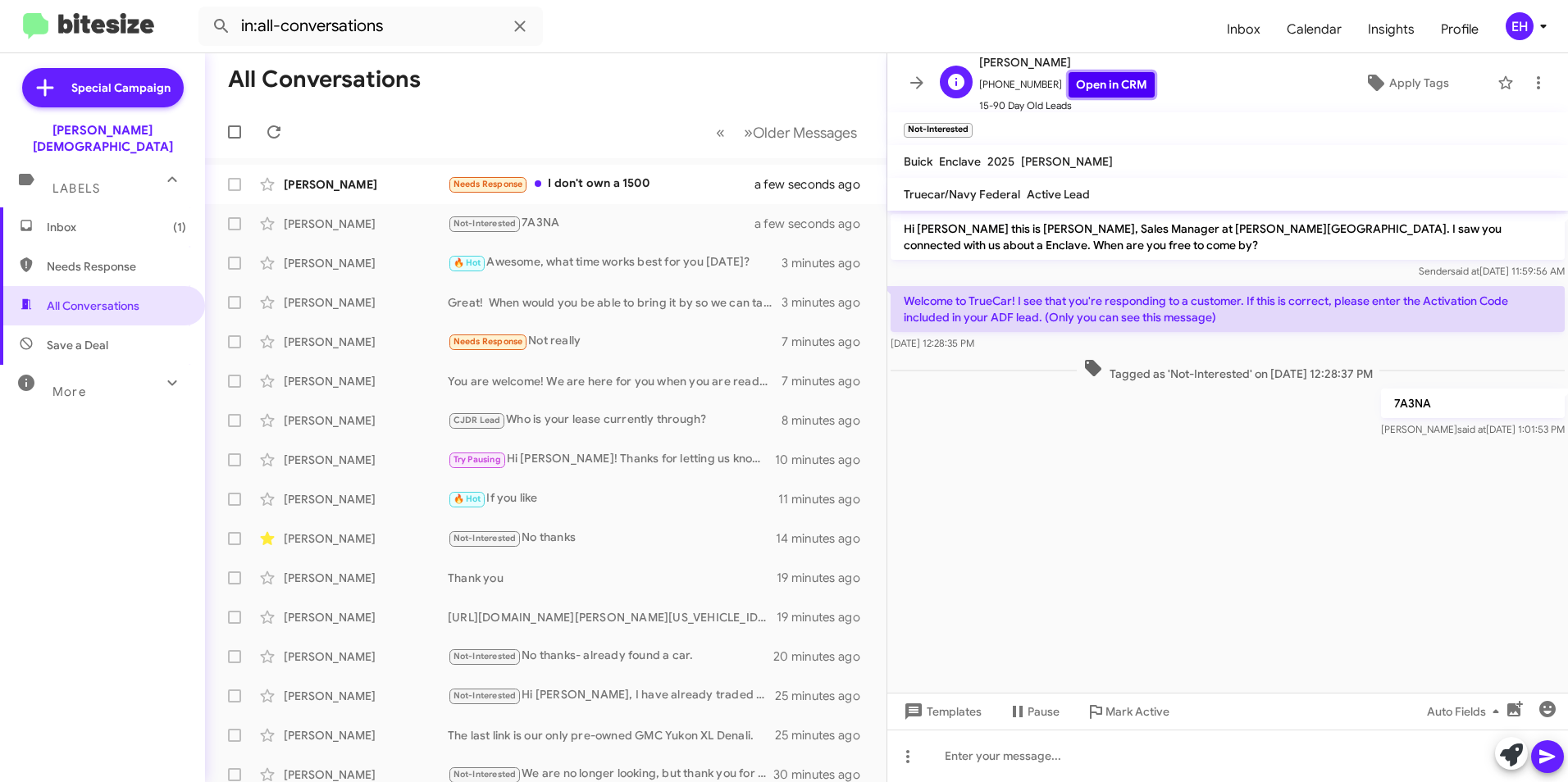
click at [1096, 78] on link "Open in CRM" at bounding box center [1111, 84] width 86 height 25
